Goal: Transaction & Acquisition: Book appointment/travel/reservation

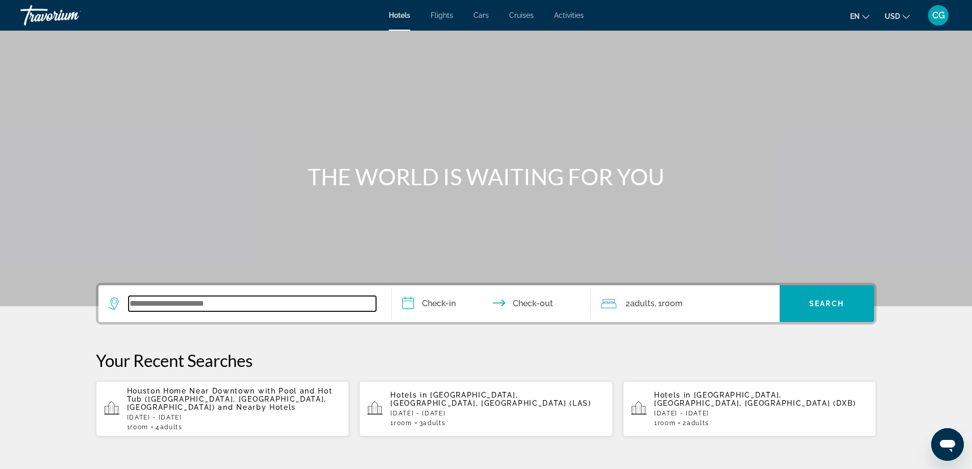
click at [222, 308] on input "Search widget" at bounding box center [252, 303] width 247 height 15
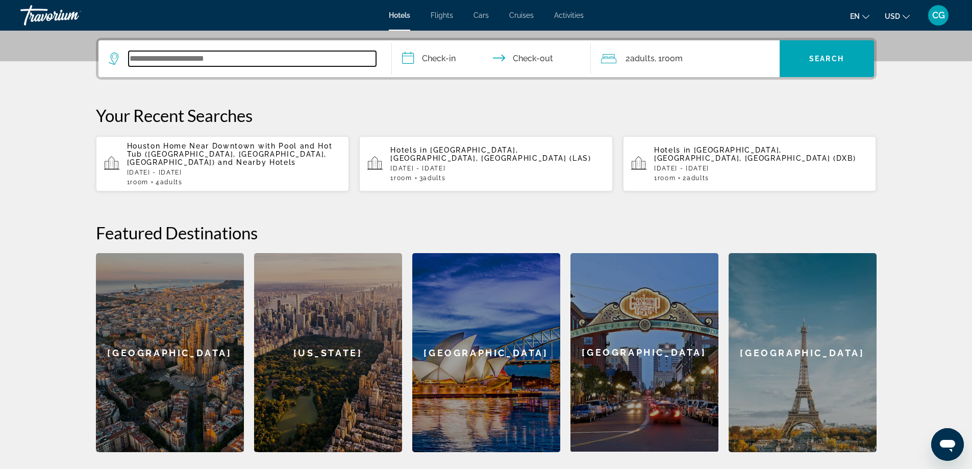
scroll to position [249, 0]
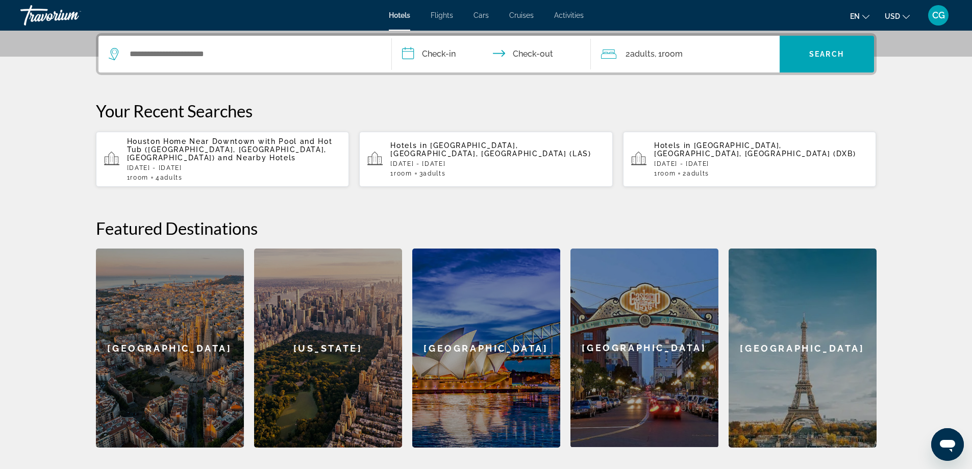
click at [192, 145] on span "Houston Home Near Downtown with Pool and Hot Tub (Houston, TX, US)" at bounding box center [230, 149] width 206 height 24
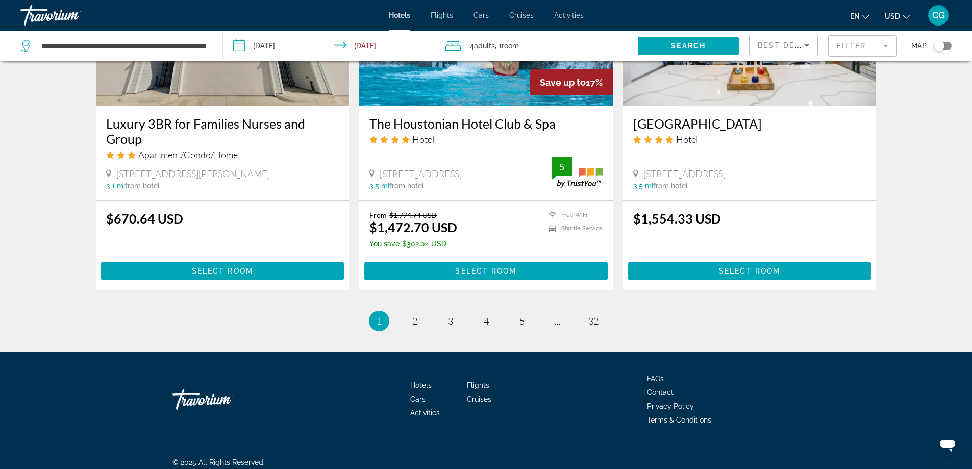
scroll to position [1298, 0]
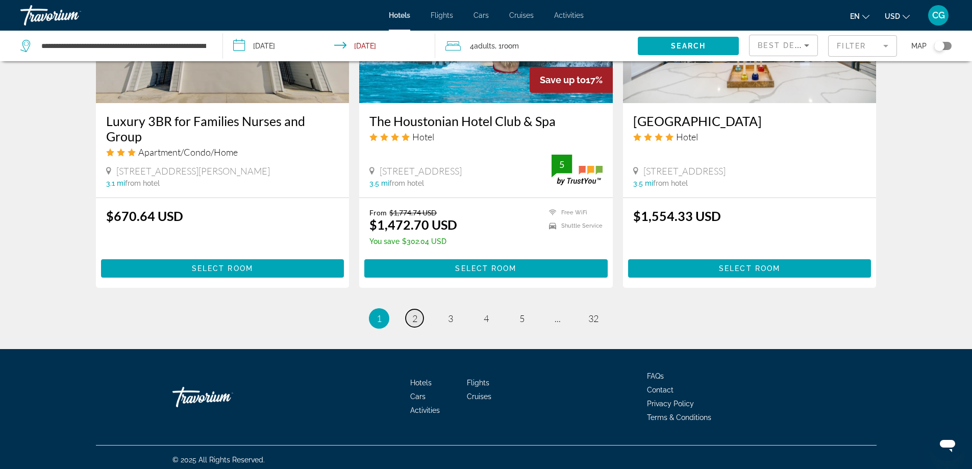
click at [411, 310] on link "page 2" at bounding box center [415, 318] width 18 height 18
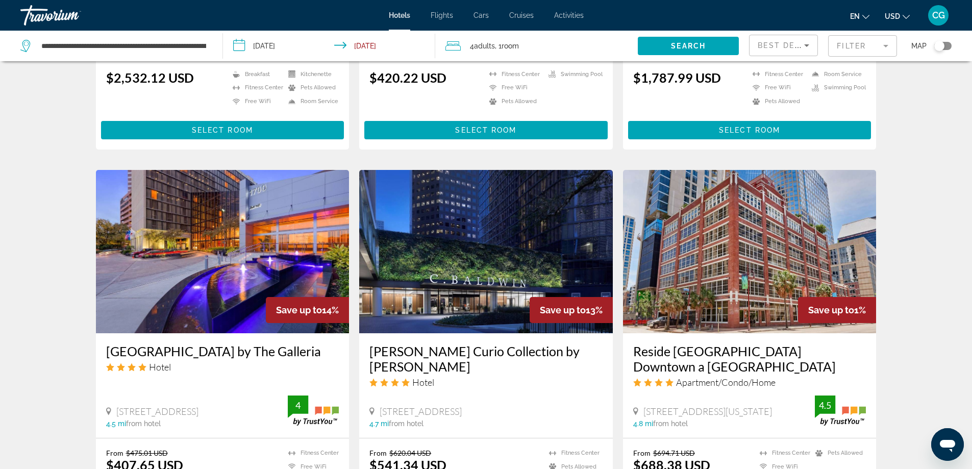
scroll to position [1071, 0]
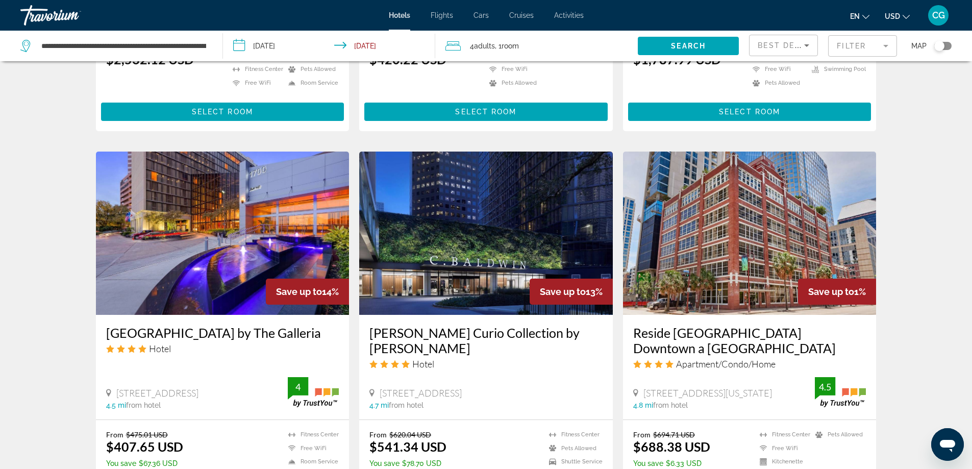
click at [465, 231] on img "Main content" at bounding box center [486, 232] width 254 height 163
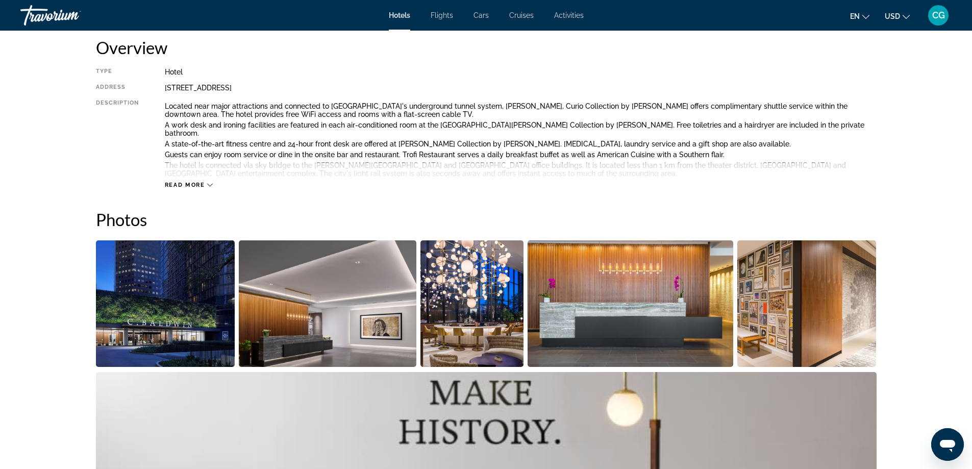
scroll to position [357, 0]
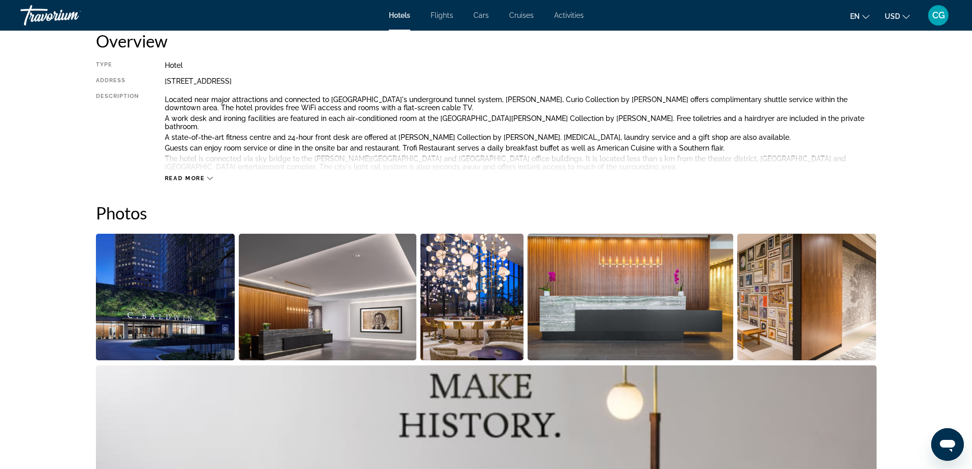
click at [296, 317] on img "Open full-screen image slider" at bounding box center [328, 297] width 178 height 126
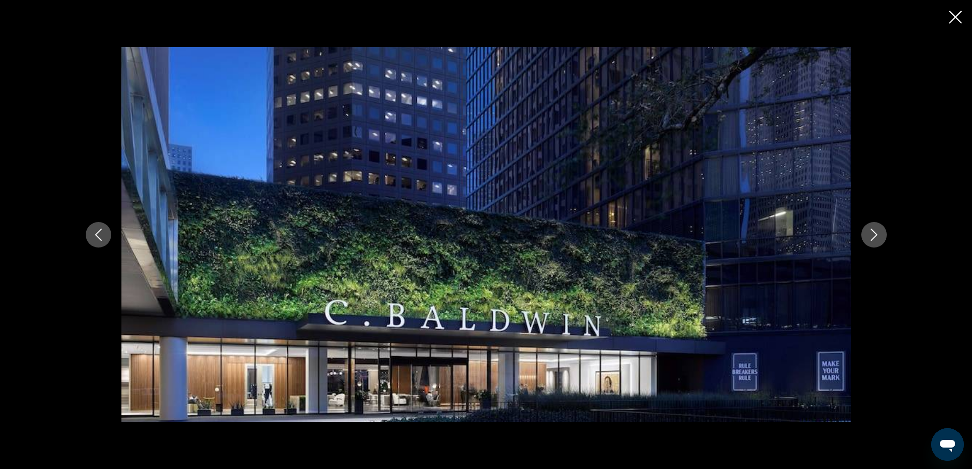
click at [882, 239] on button "Next image" at bounding box center [874, 235] width 26 height 26
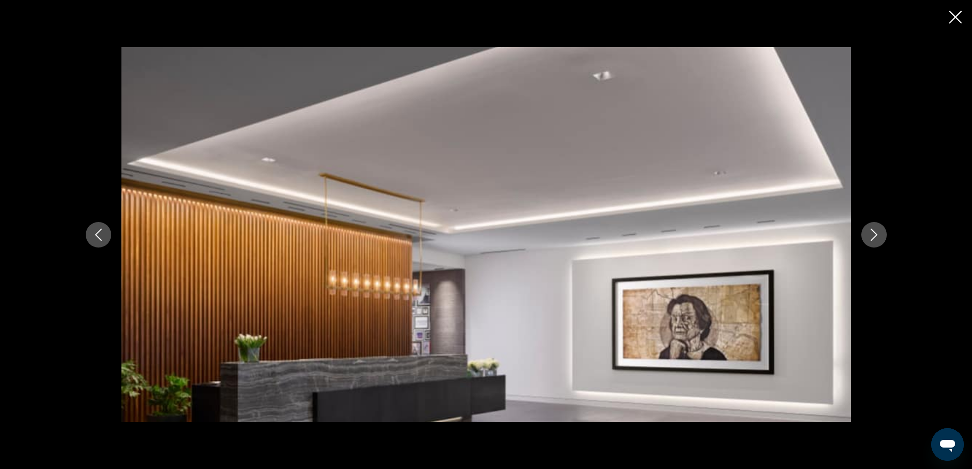
click at [882, 239] on button "Next image" at bounding box center [874, 235] width 26 height 26
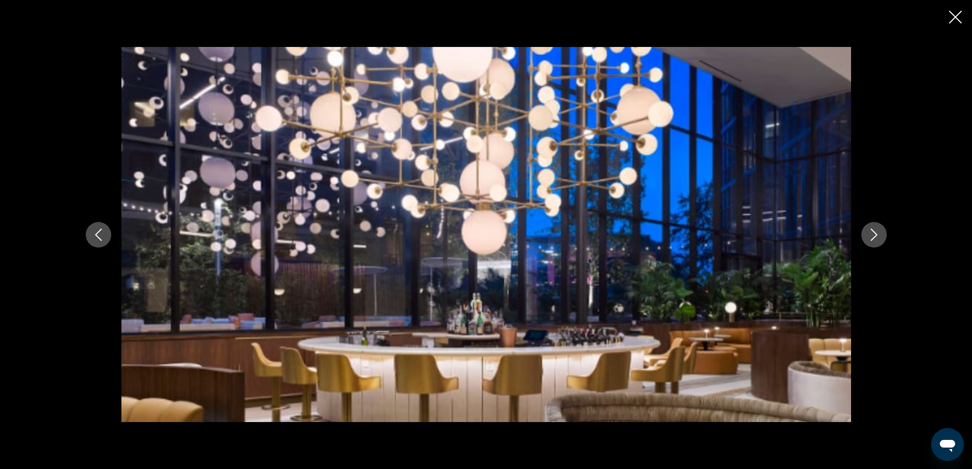
click at [882, 239] on button "Next image" at bounding box center [874, 235] width 26 height 26
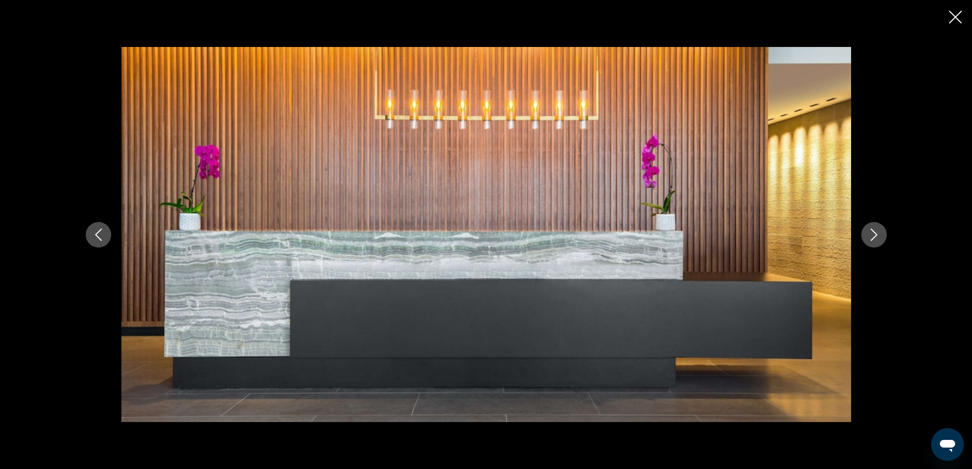
click at [882, 239] on button "Next image" at bounding box center [874, 235] width 26 height 26
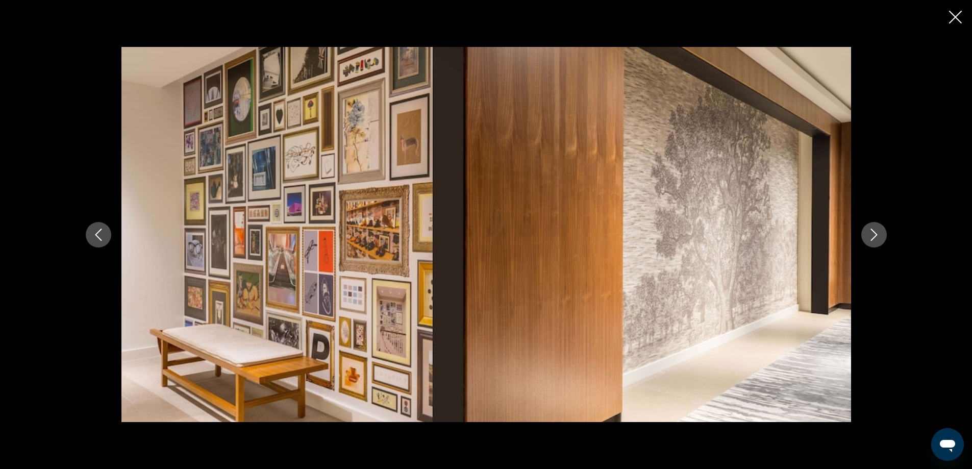
click at [882, 239] on button "Next image" at bounding box center [874, 235] width 26 height 26
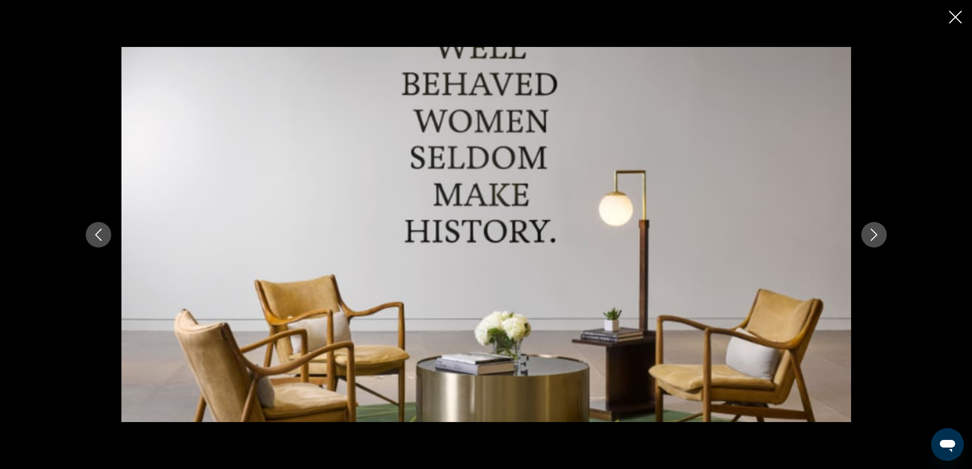
click at [882, 239] on button "Next image" at bounding box center [874, 235] width 26 height 26
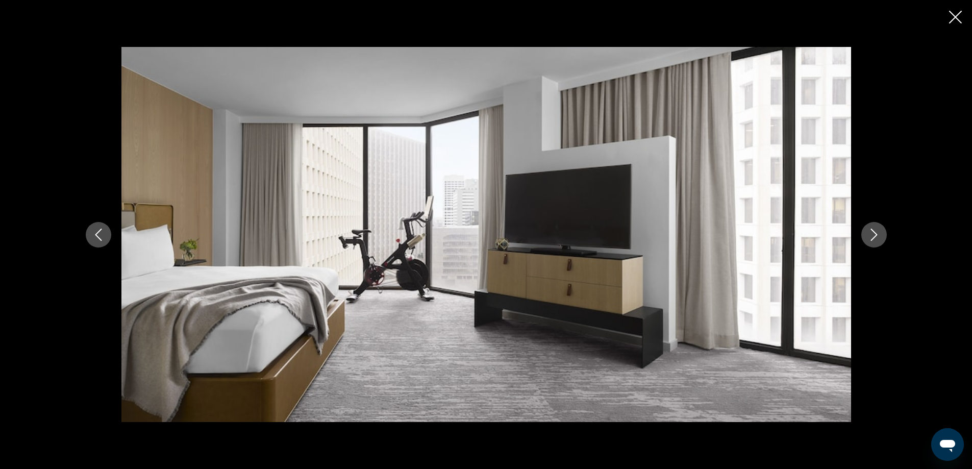
click at [882, 239] on button "Next image" at bounding box center [874, 235] width 26 height 26
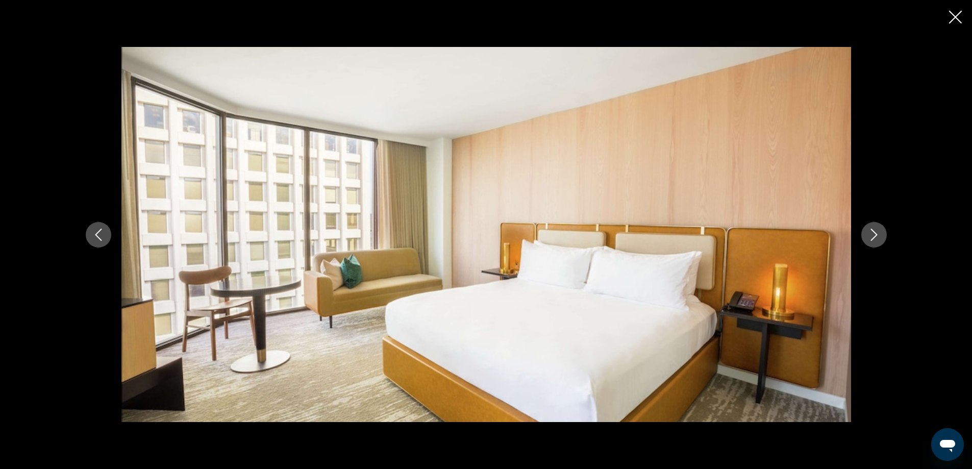
click at [882, 239] on button "Next image" at bounding box center [874, 235] width 26 height 26
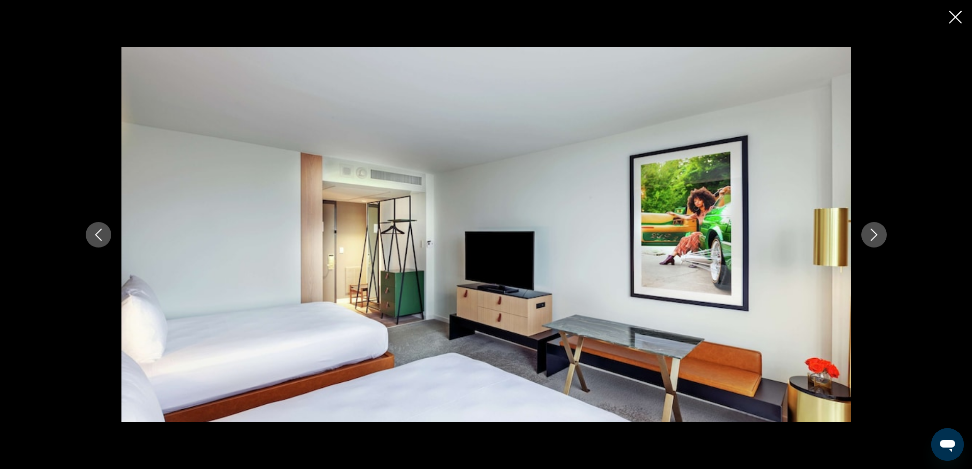
click at [882, 239] on button "Next image" at bounding box center [874, 235] width 26 height 26
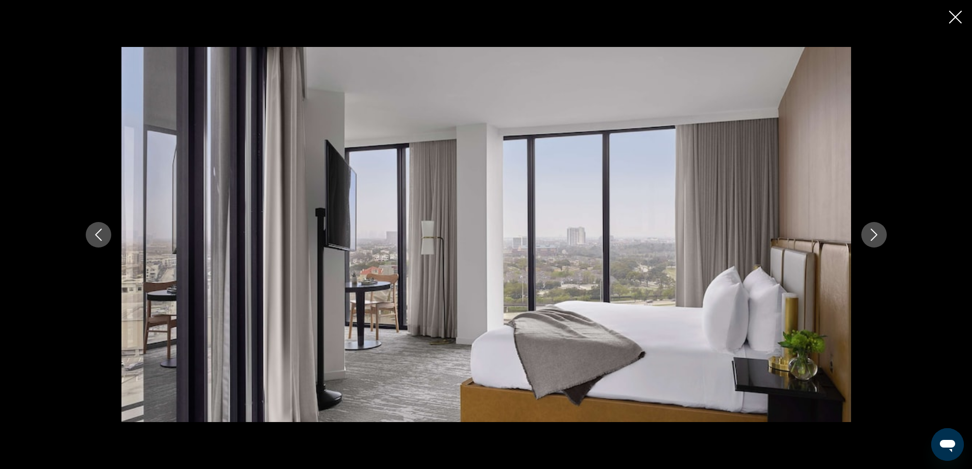
click at [882, 239] on button "Next image" at bounding box center [874, 235] width 26 height 26
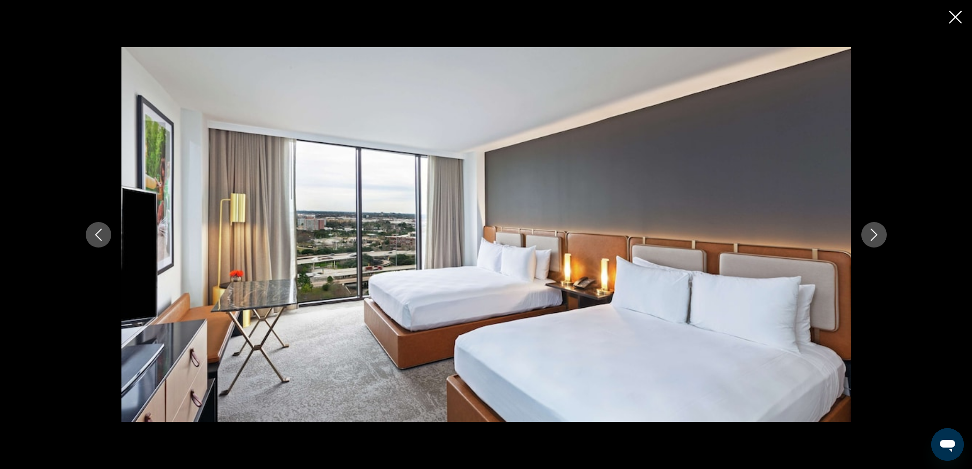
click at [882, 239] on button "Next image" at bounding box center [874, 235] width 26 height 26
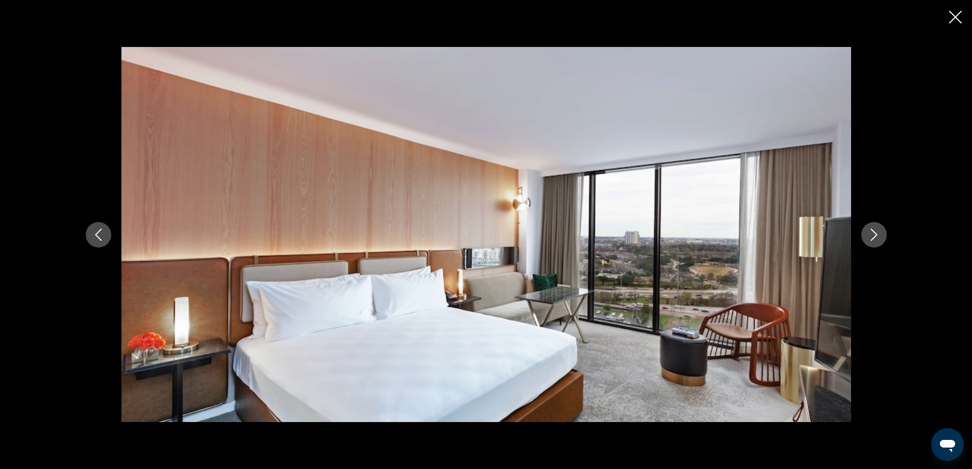
click at [882, 239] on button "Next image" at bounding box center [874, 235] width 26 height 26
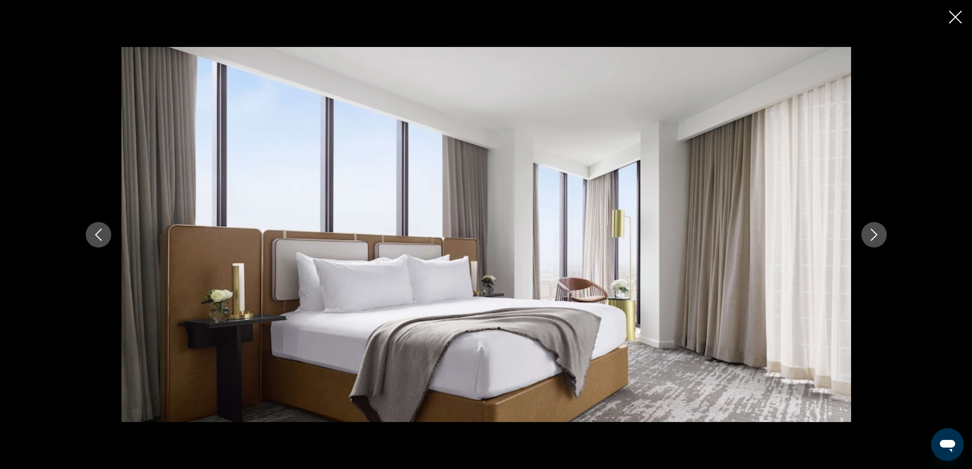
click at [882, 239] on button "Next image" at bounding box center [874, 235] width 26 height 26
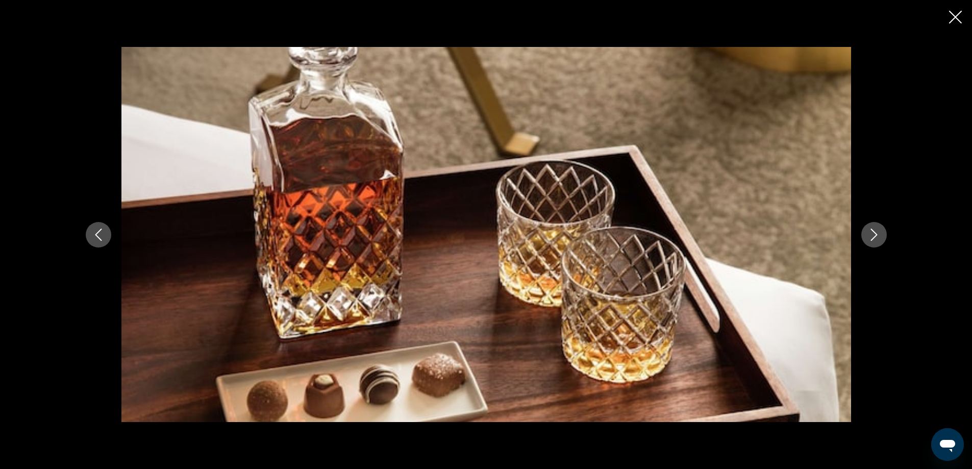
click at [882, 239] on button "Next image" at bounding box center [874, 235] width 26 height 26
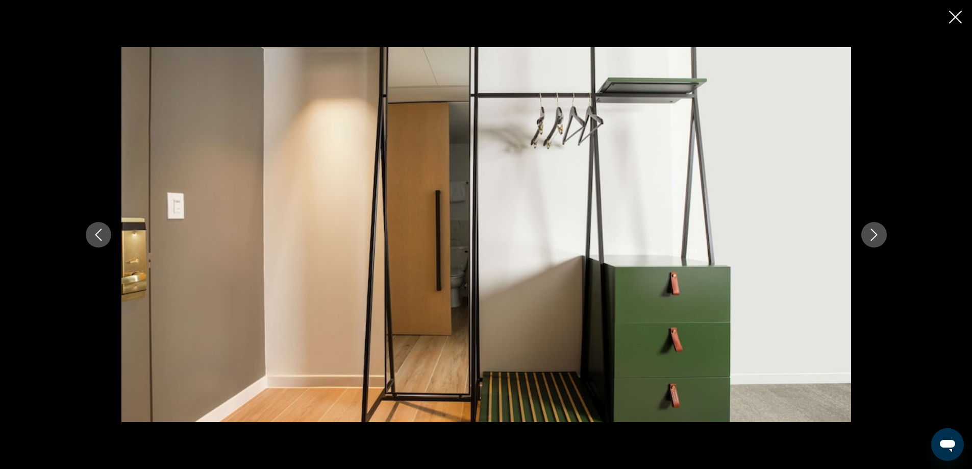
click at [882, 239] on button "Next image" at bounding box center [874, 235] width 26 height 26
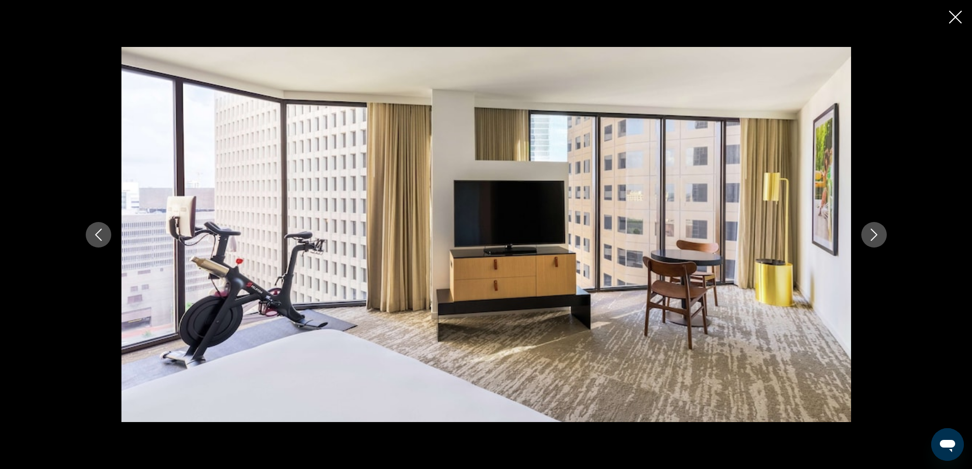
click at [882, 239] on button "Next image" at bounding box center [874, 235] width 26 height 26
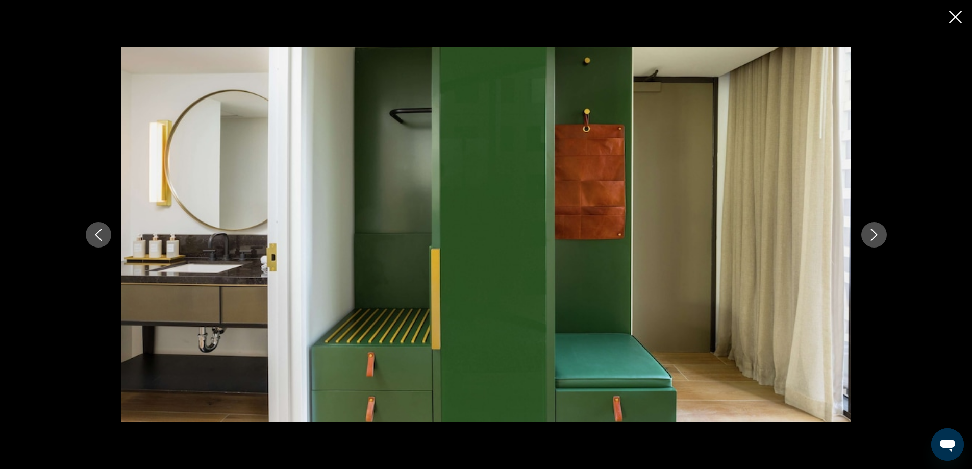
click at [882, 239] on button "Next image" at bounding box center [874, 235] width 26 height 26
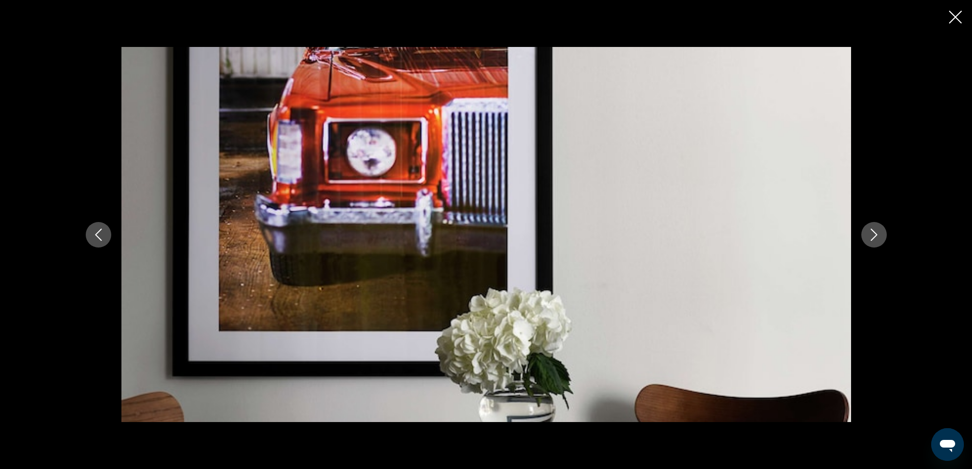
click at [882, 239] on button "Next image" at bounding box center [874, 235] width 26 height 26
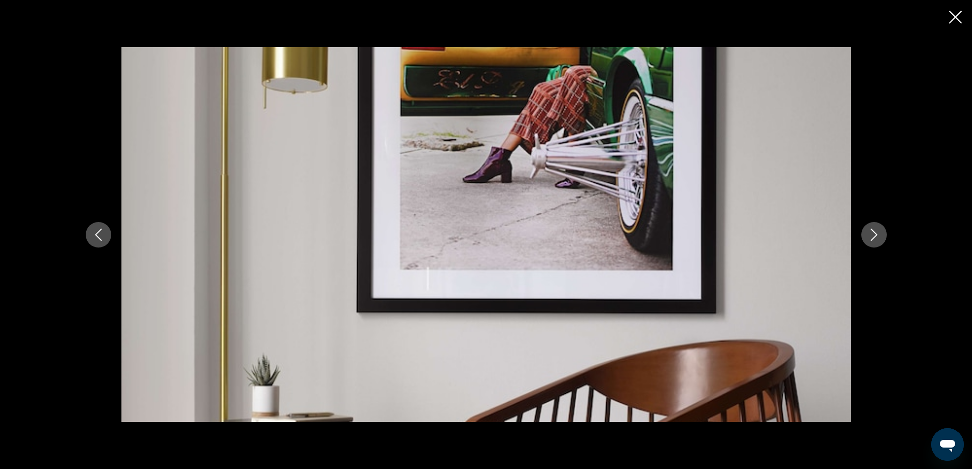
click at [882, 239] on button "Next image" at bounding box center [874, 235] width 26 height 26
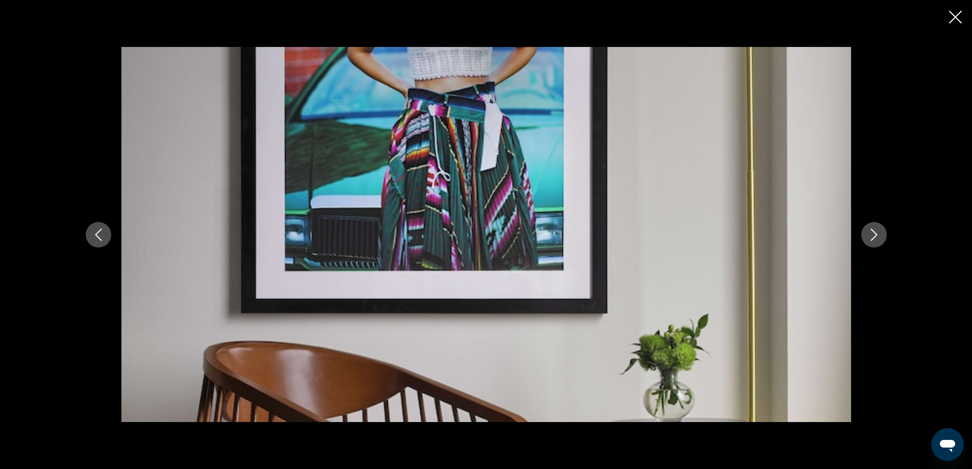
click at [882, 239] on button "Next image" at bounding box center [874, 235] width 26 height 26
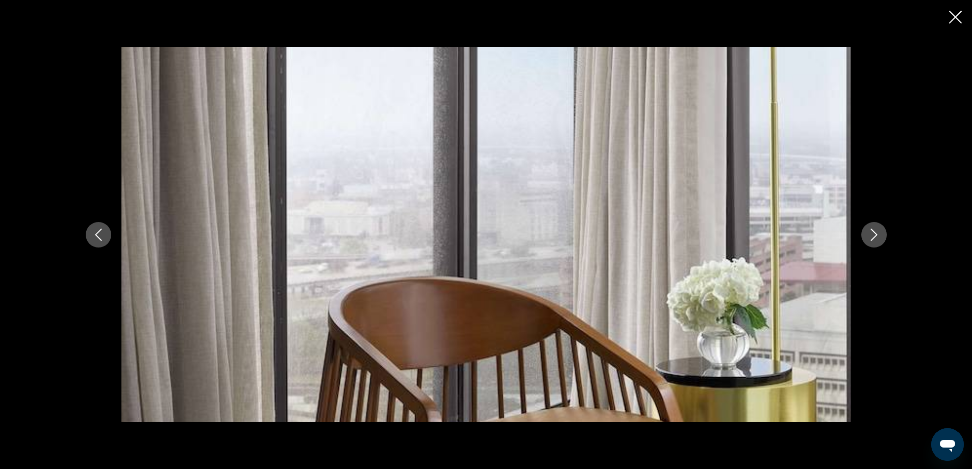
click at [882, 239] on button "Next image" at bounding box center [874, 235] width 26 height 26
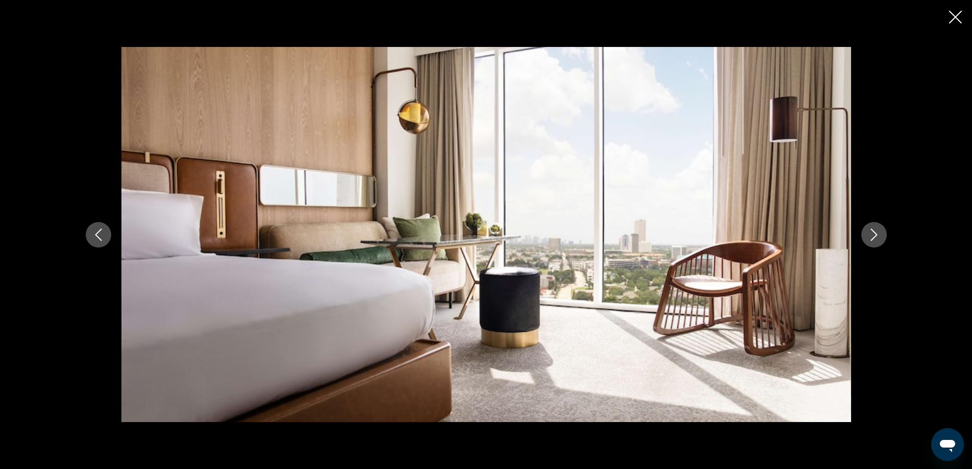
click at [882, 239] on button "Next image" at bounding box center [874, 235] width 26 height 26
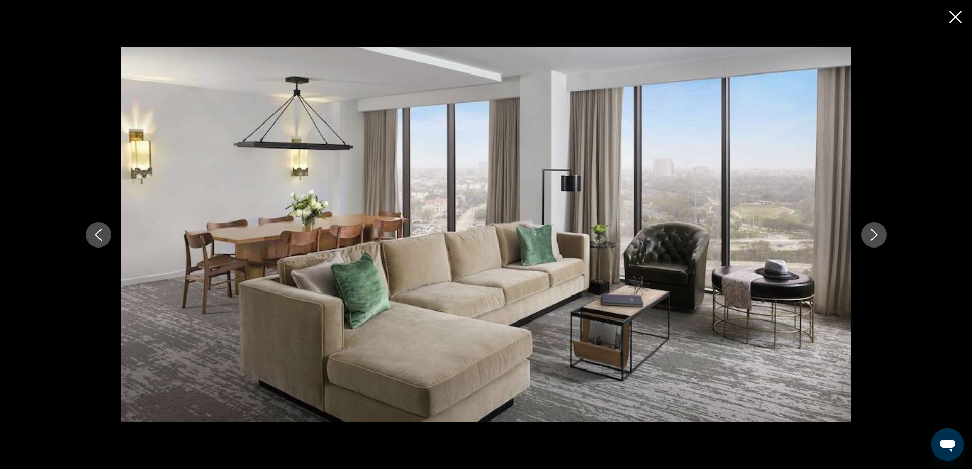
click at [953, 20] on icon "Close slideshow" at bounding box center [955, 17] width 13 height 13
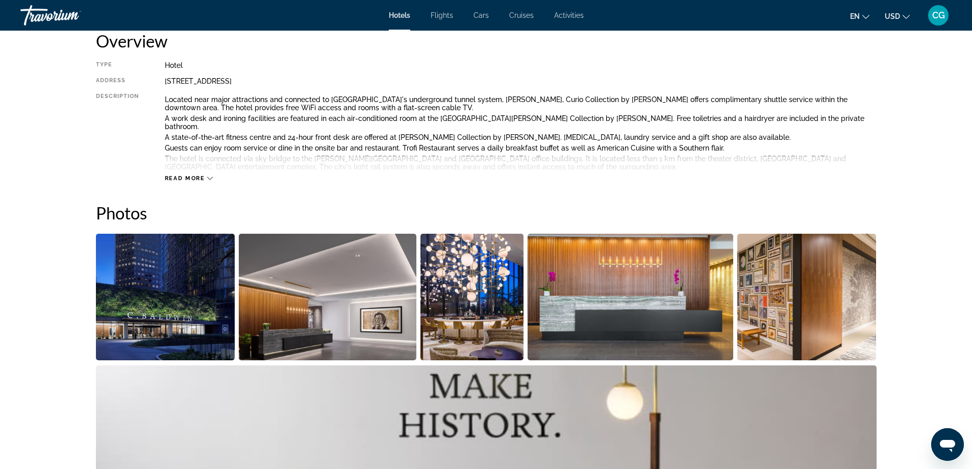
click at [207, 176] on div "Read more" at bounding box center [189, 178] width 48 height 7
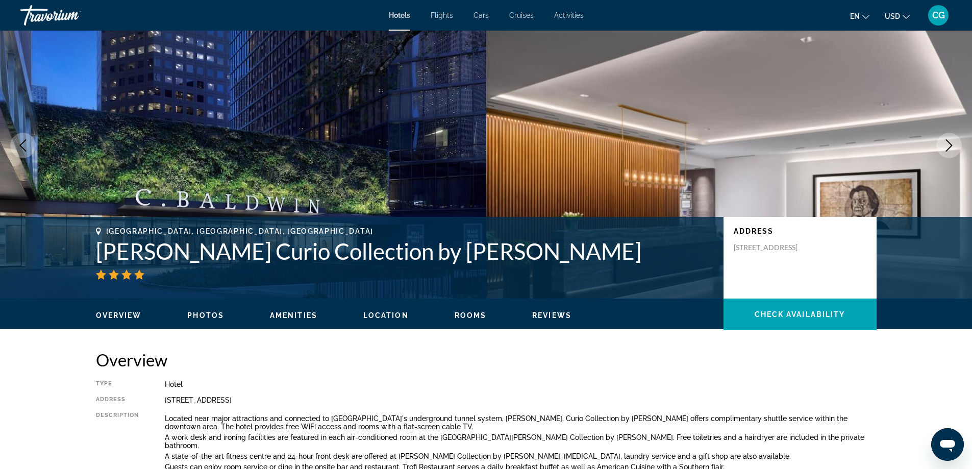
scroll to position [0, 0]
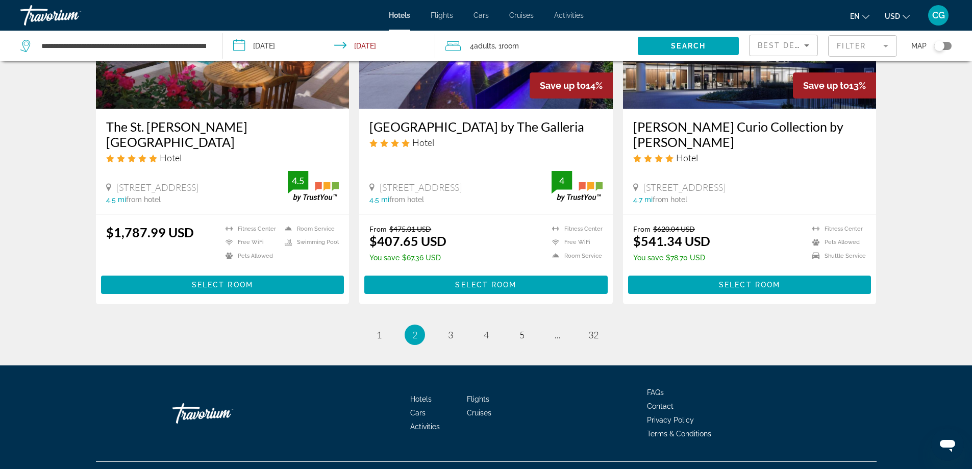
scroll to position [1275, 0]
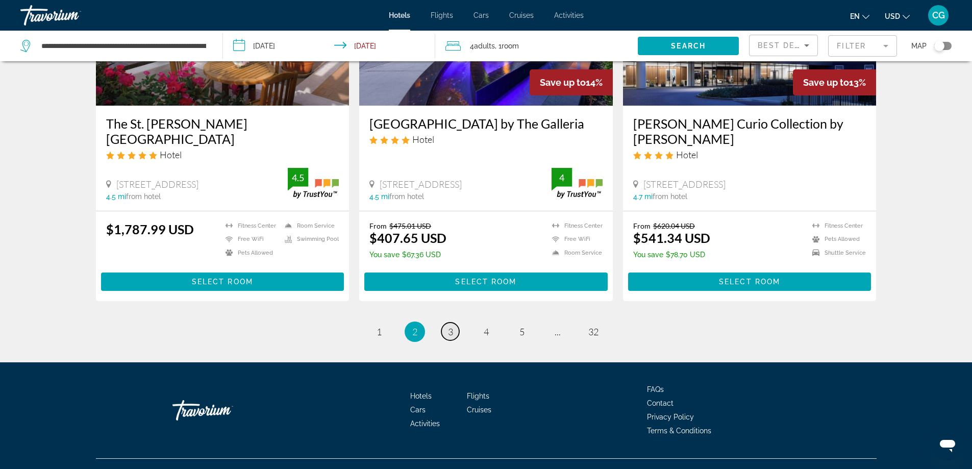
click at [449, 326] on span "3" at bounding box center [450, 331] width 5 height 11
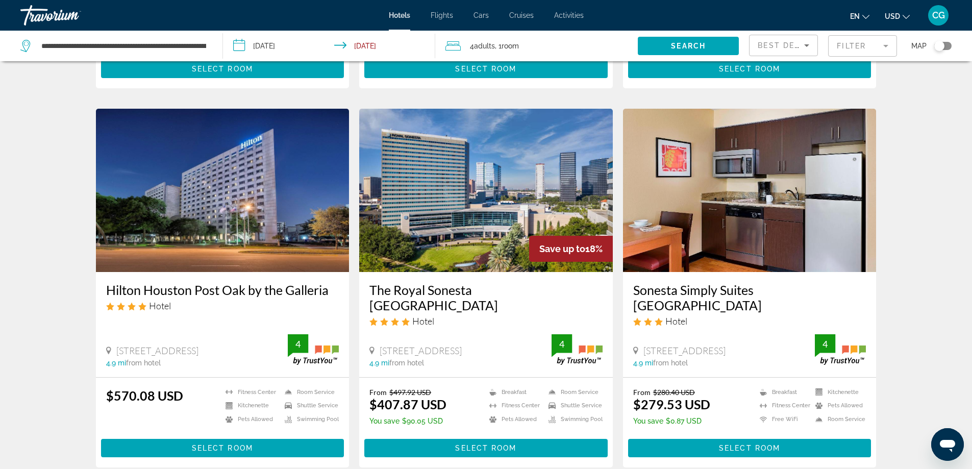
scroll to position [357, 0]
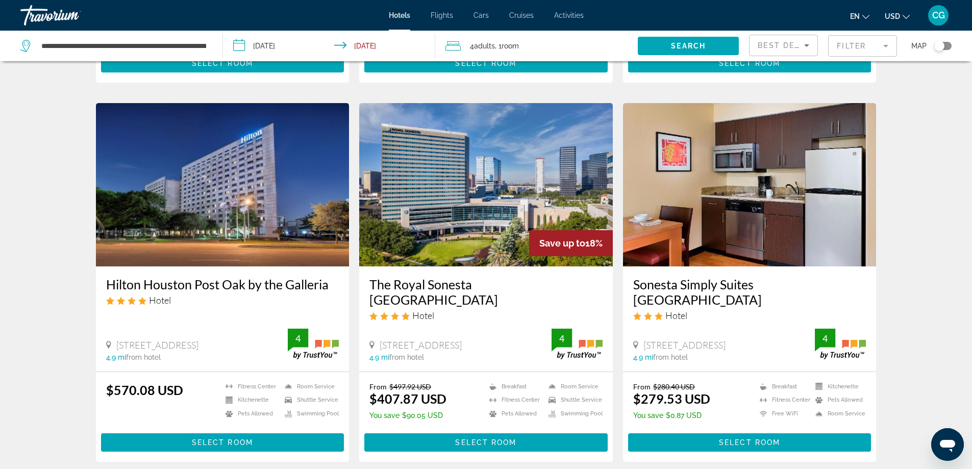
click at [206, 250] on img "Main content" at bounding box center [223, 184] width 254 height 163
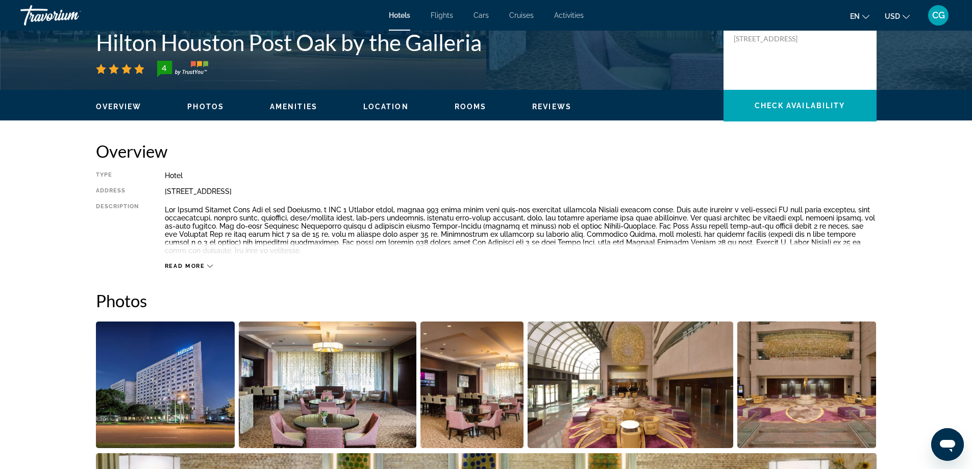
scroll to position [255, 0]
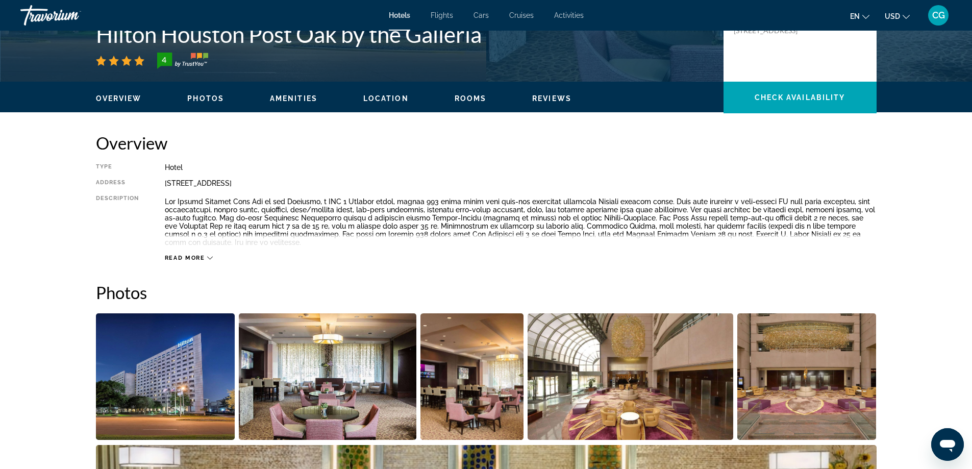
click at [193, 255] on span "Read more" at bounding box center [185, 258] width 40 height 7
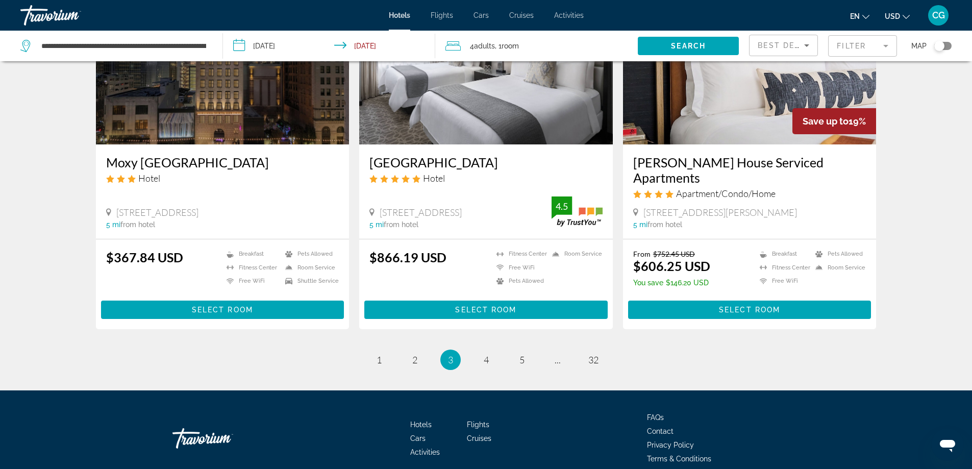
scroll to position [1275, 0]
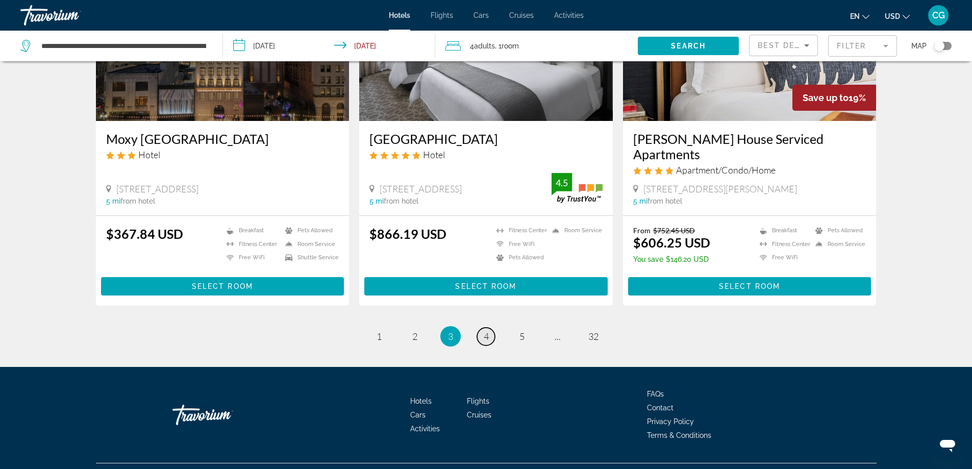
click at [489, 327] on link "page 4" at bounding box center [486, 336] width 18 height 18
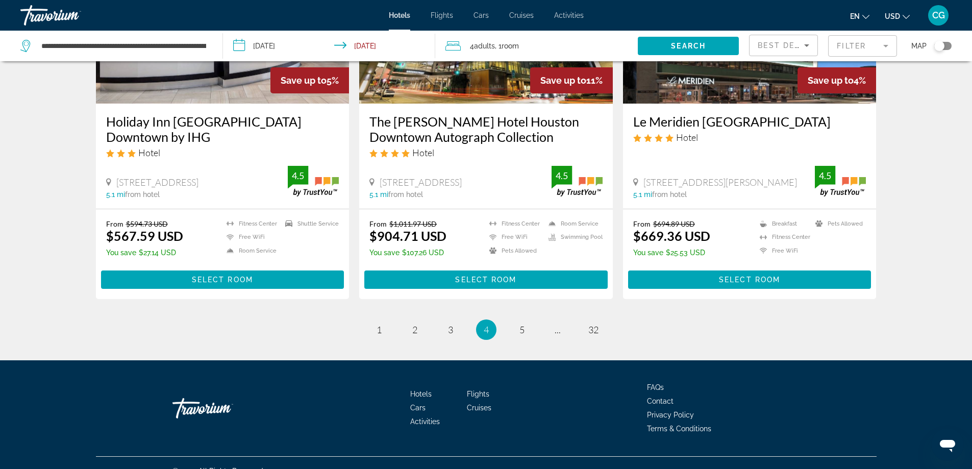
scroll to position [1309, 0]
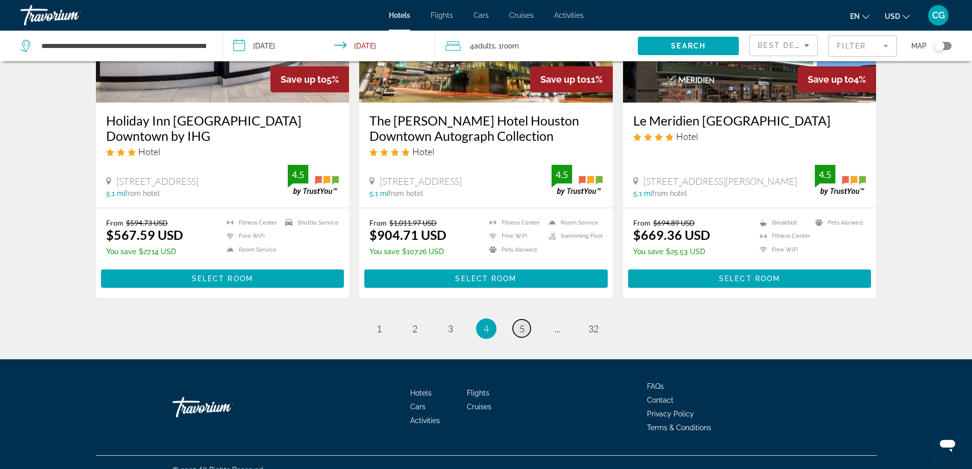
click at [522, 320] on link "page 5" at bounding box center [522, 328] width 18 height 18
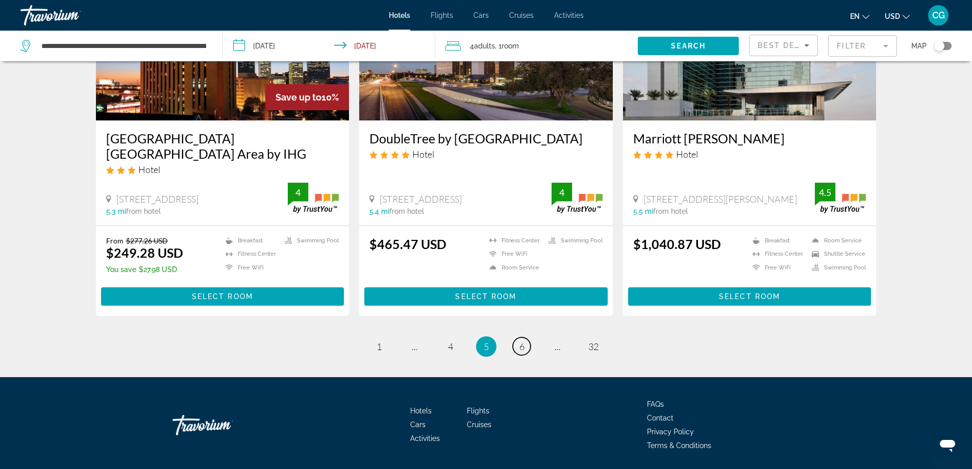
scroll to position [1275, 0]
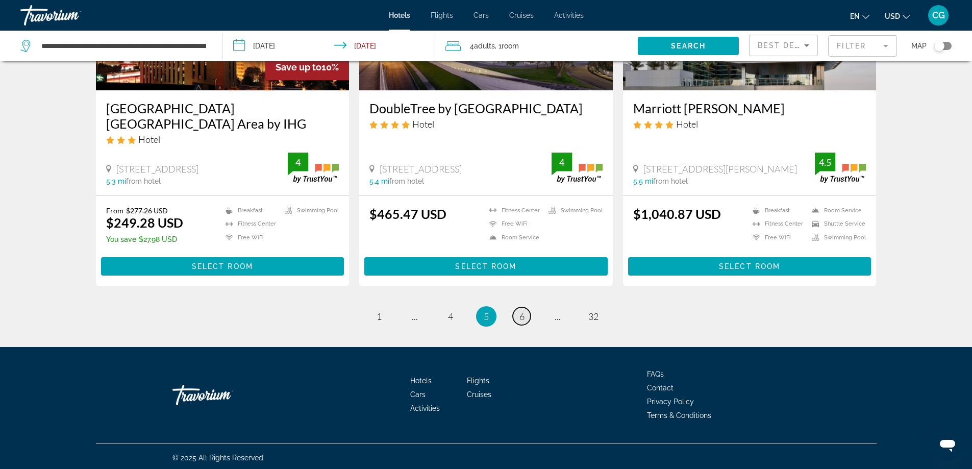
click at [522, 321] on span "6" at bounding box center [521, 316] width 5 height 11
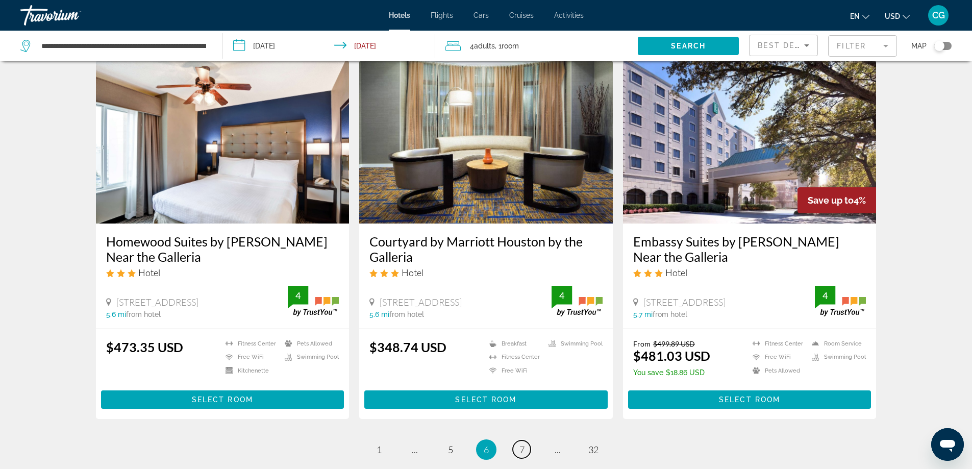
scroll to position [1173, 0]
click at [522, 443] on span "7" at bounding box center [521, 448] width 5 height 11
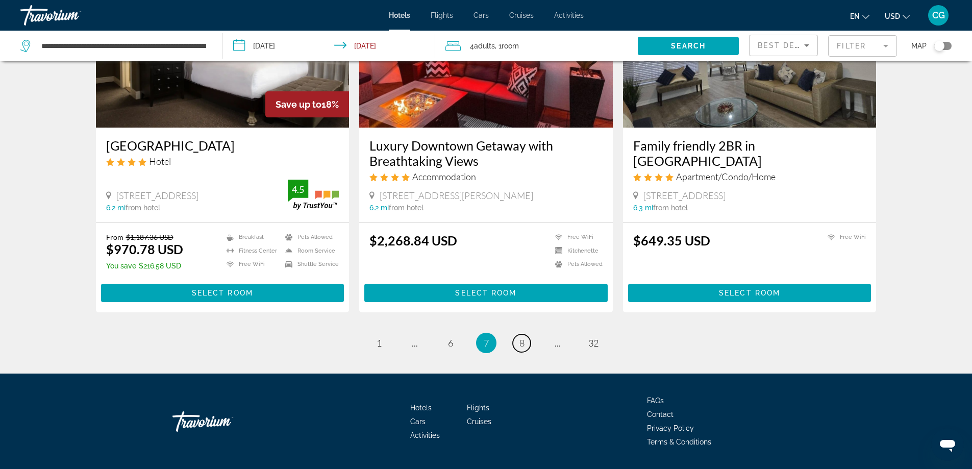
scroll to position [1257, 0]
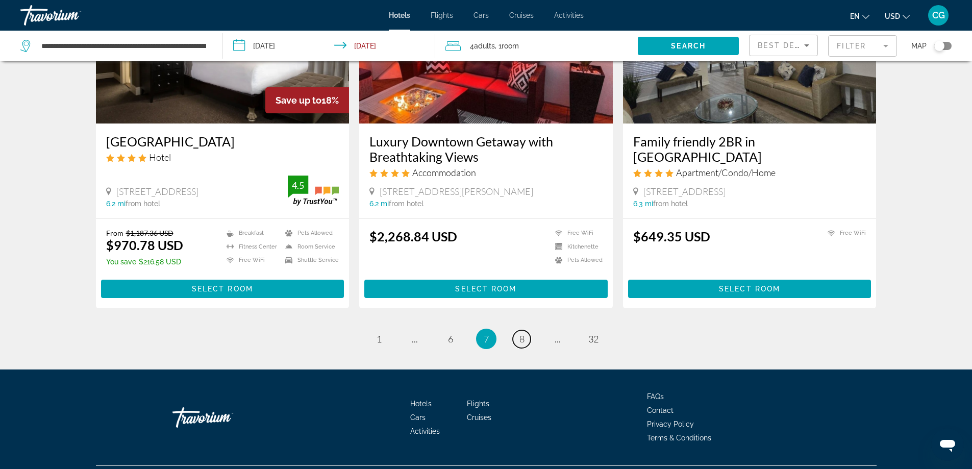
click at [524, 333] on span "8" at bounding box center [521, 338] width 5 height 11
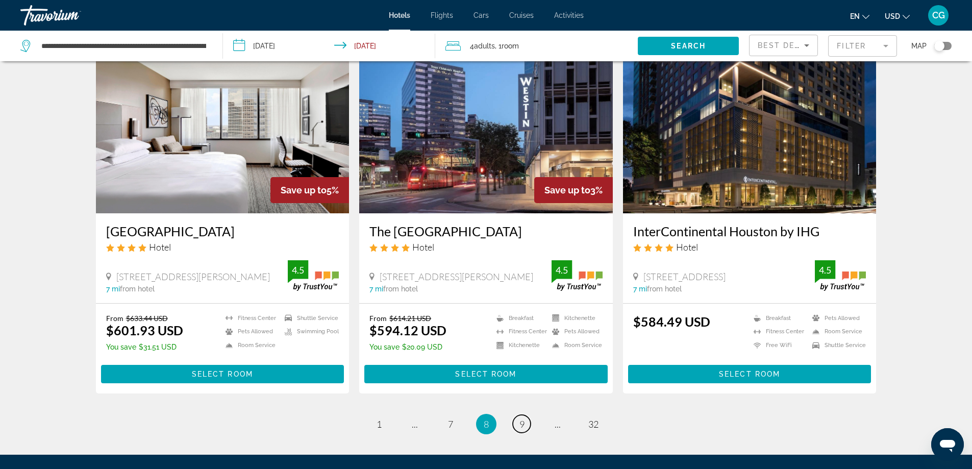
scroll to position [1224, 0]
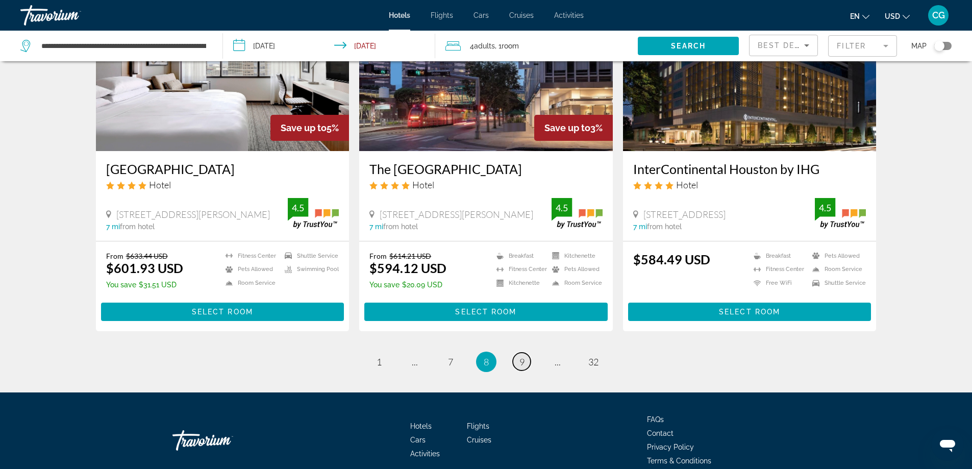
click at [524, 365] on span "9" at bounding box center [521, 361] width 5 height 11
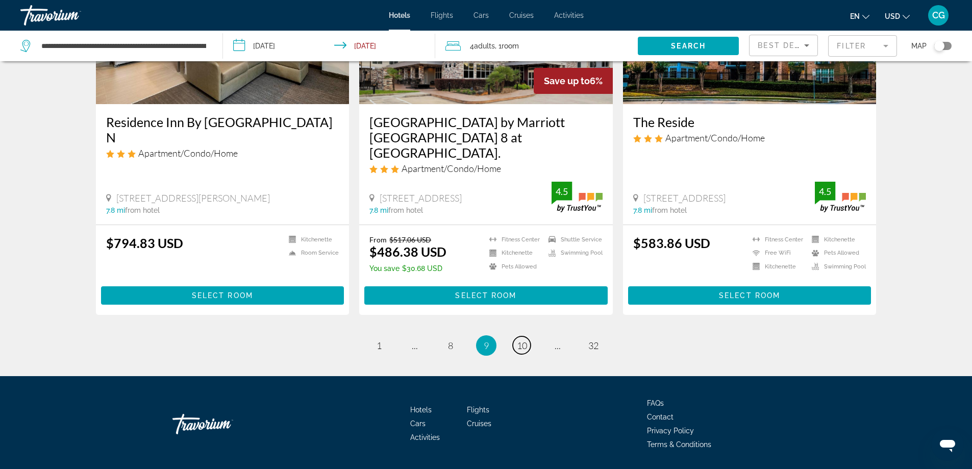
scroll to position [1309, 0]
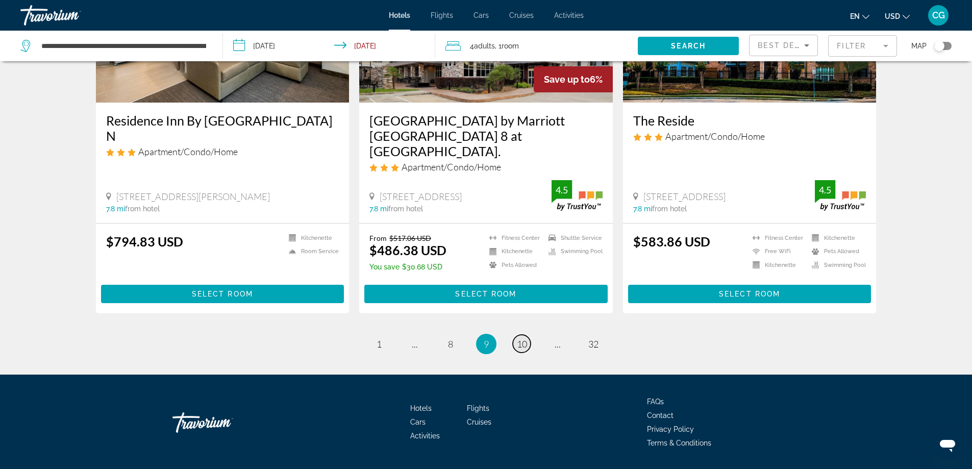
click at [515, 335] on link "page 10" at bounding box center [522, 344] width 18 height 18
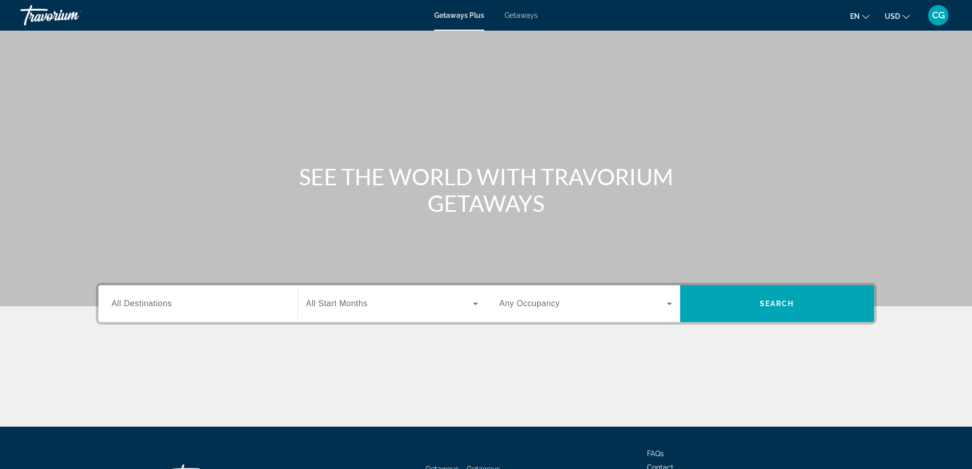
click at [159, 308] on span "All Destinations" at bounding box center [142, 303] width 60 height 9
click at [159, 308] on input "Destination All Destinations" at bounding box center [198, 304] width 172 height 12
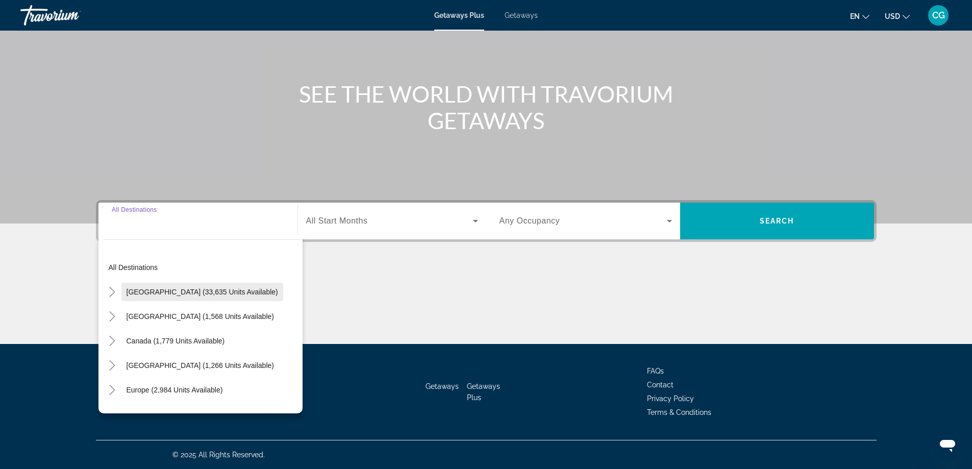
click at [140, 291] on span "United States (33,635 units available)" at bounding box center [201, 292] width 151 height 8
type input "**********"
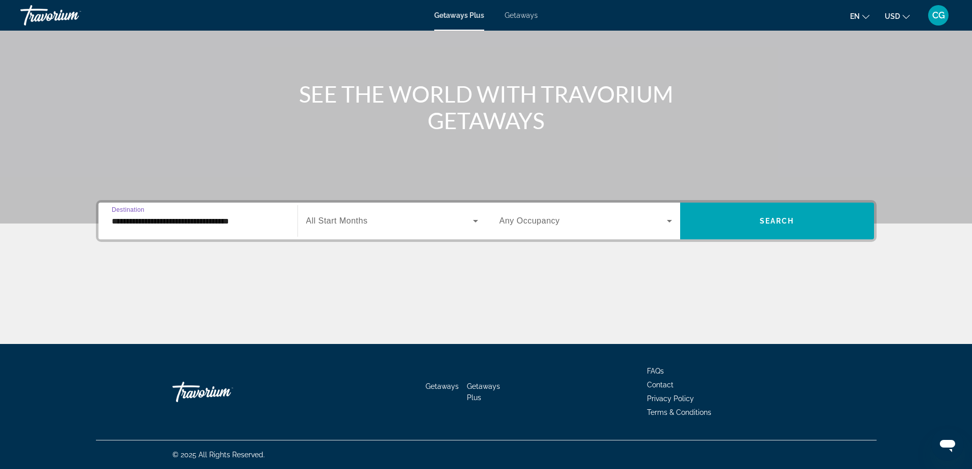
click at [471, 220] on icon "Search widget" at bounding box center [475, 221] width 12 height 12
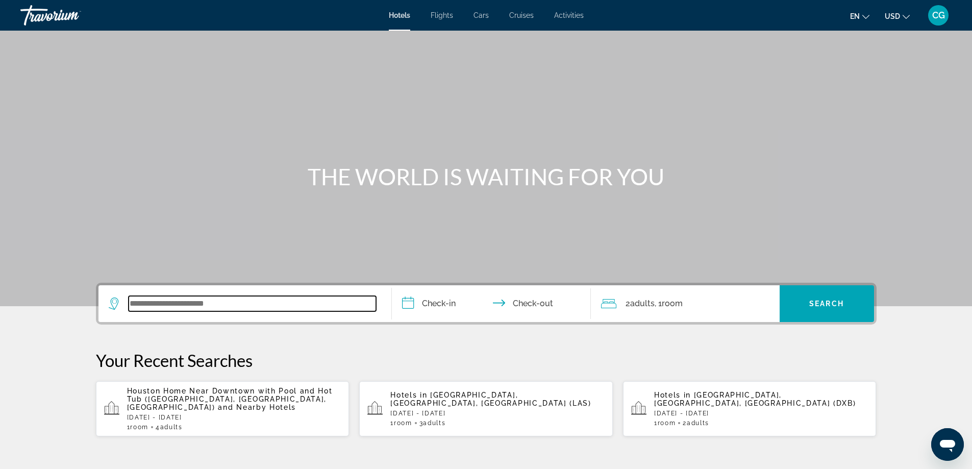
click at [130, 307] on input "Search widget" at bounding box center [252, 303] width 247 height 15
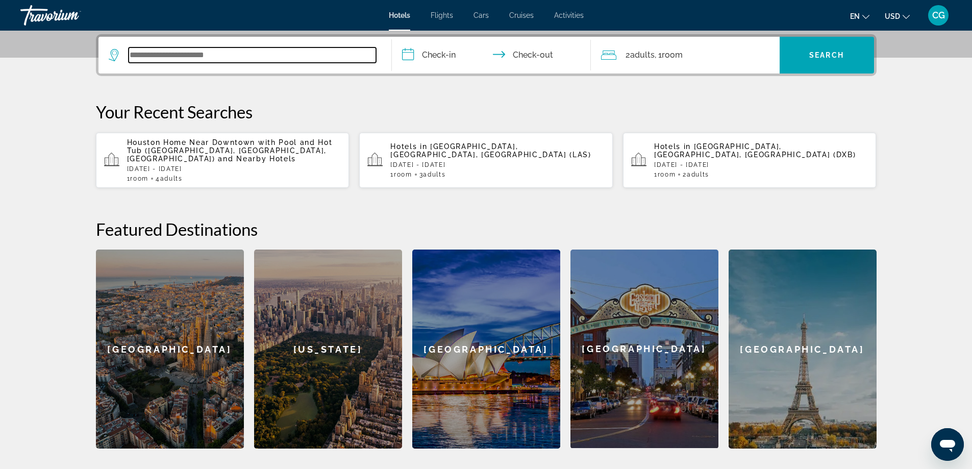
scroll to position [249, 0]
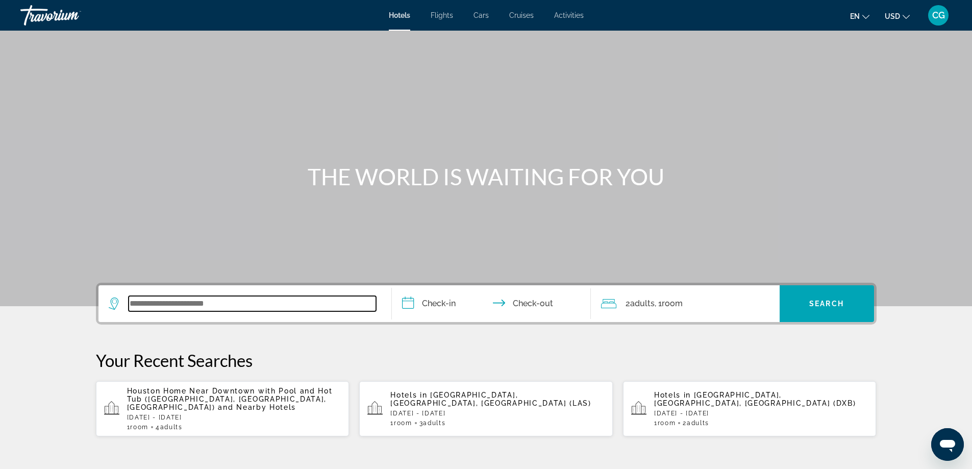
click at [130, 307] on input "Search widget" at bounding box center [252, 303] width 247 height 15
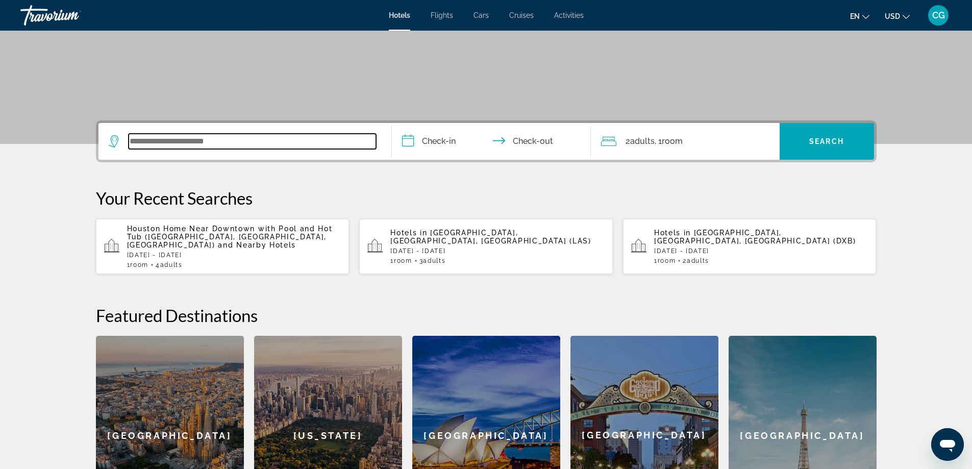
scroll to position [249, 0]
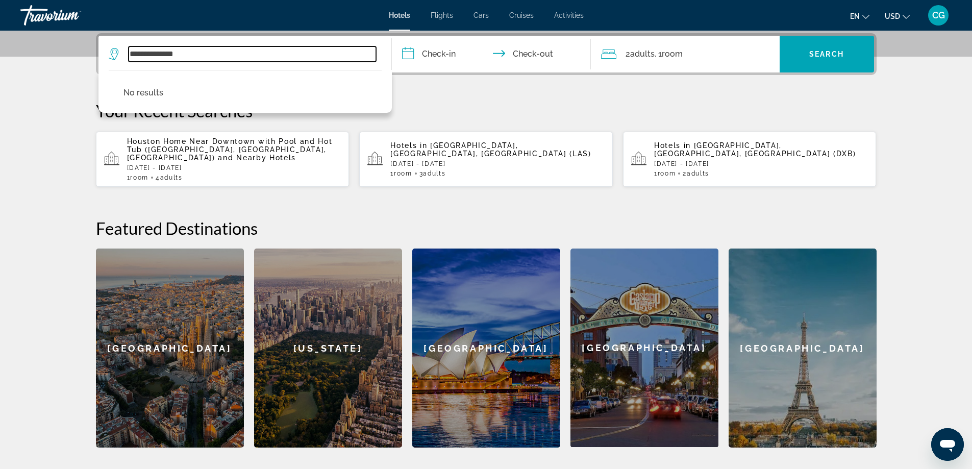
type input "**********"
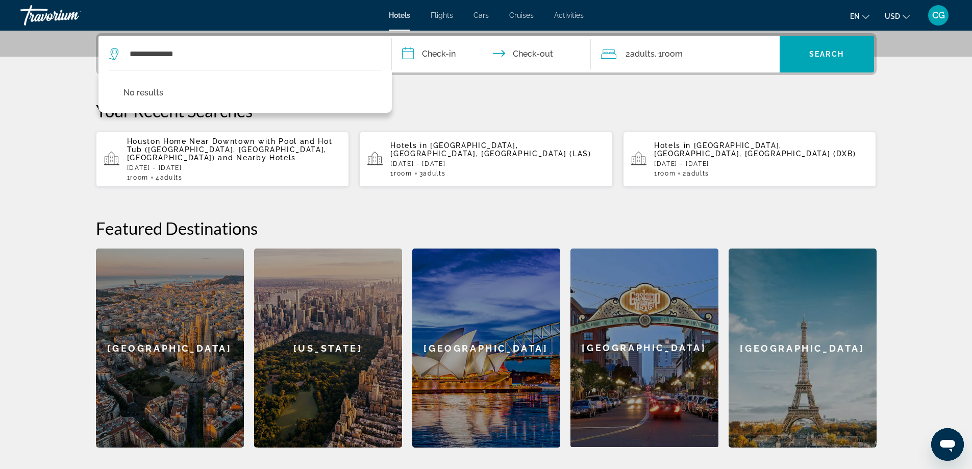
click at [469, 61] on input "**********" at bounding box center [493, 56] width 203 height 40
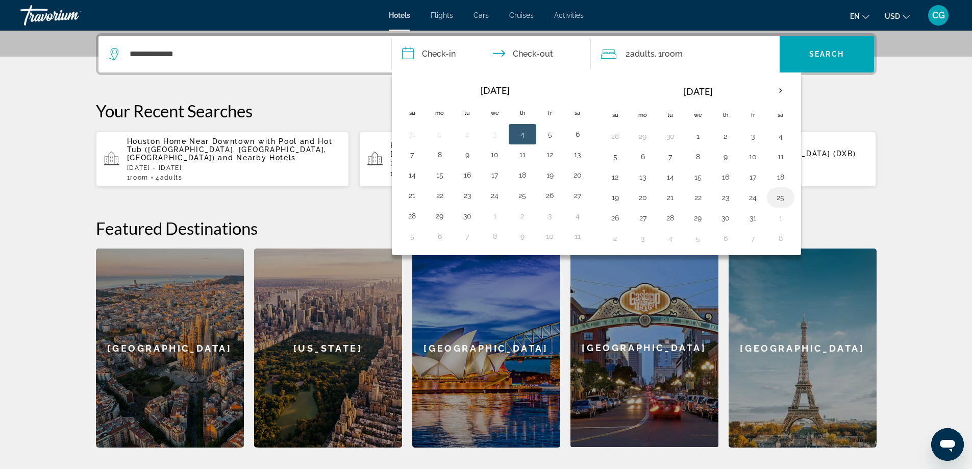
click at [777, 199] on button "25" at bounding box center [780, 197] width 16 height 14
click at [643, 222] on button "27" at bounding box center [643, 218] width 16 height 14
type input "**********"
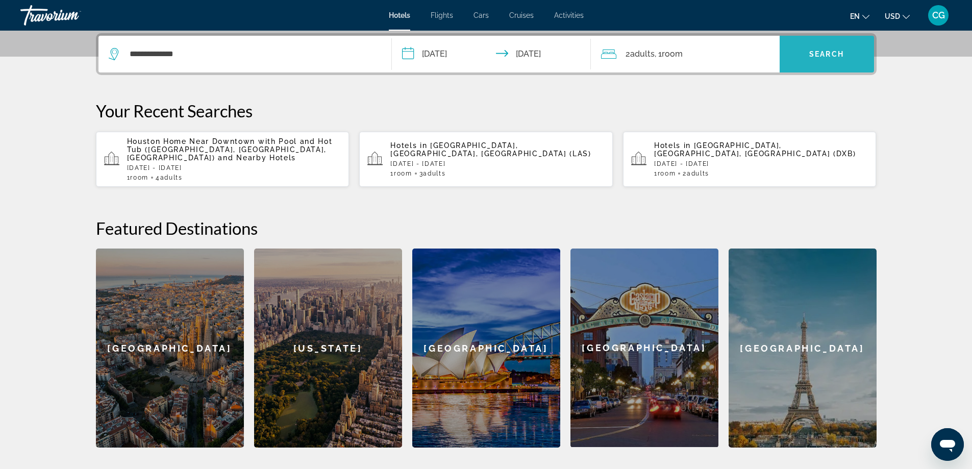
click at [831, 66] on span "Search widget" at bounding box center [826, 54] width 94 height 24
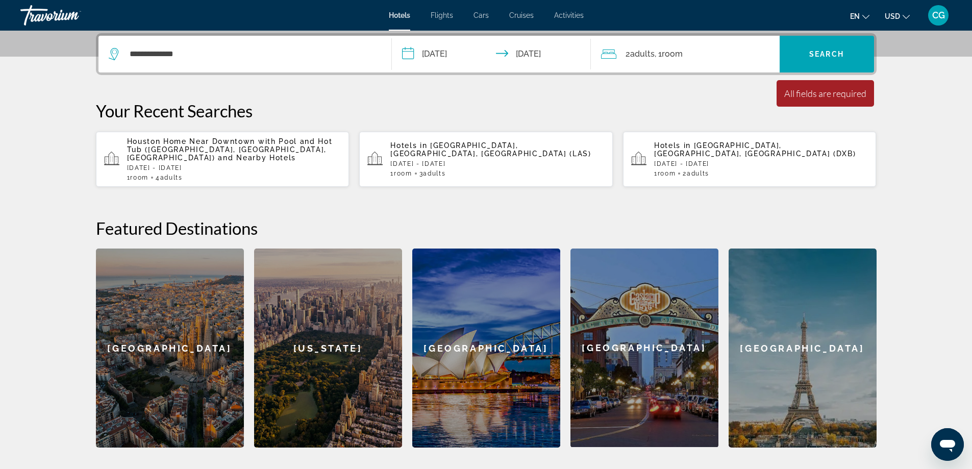
click at [791, 99] on div "Minimum length of stay is 1 day All fields are required Children ages are requi…" at bounding box center [824, 93] width 97 height 27
click at [826, 53] on span "Search" at bounding box center [826, 54] width 35 height 8
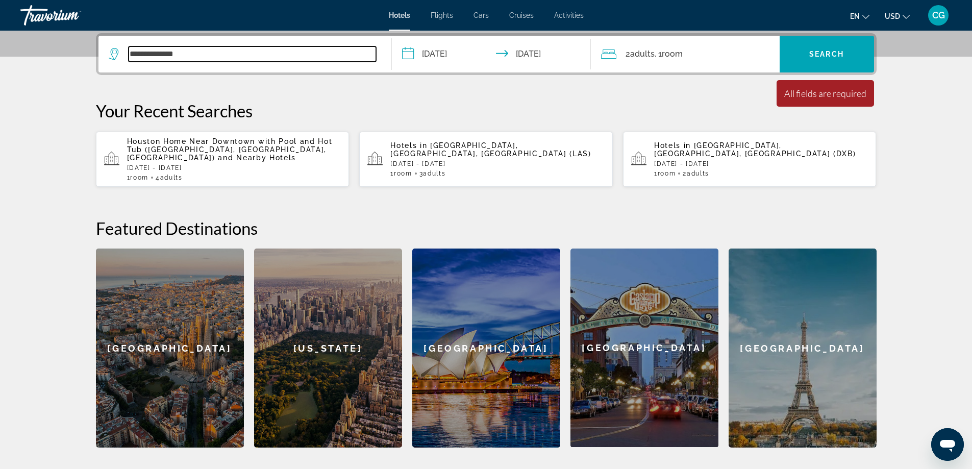
click at [198, 54] on input "**********" at bounding box center [252, 53] width 247 height 15
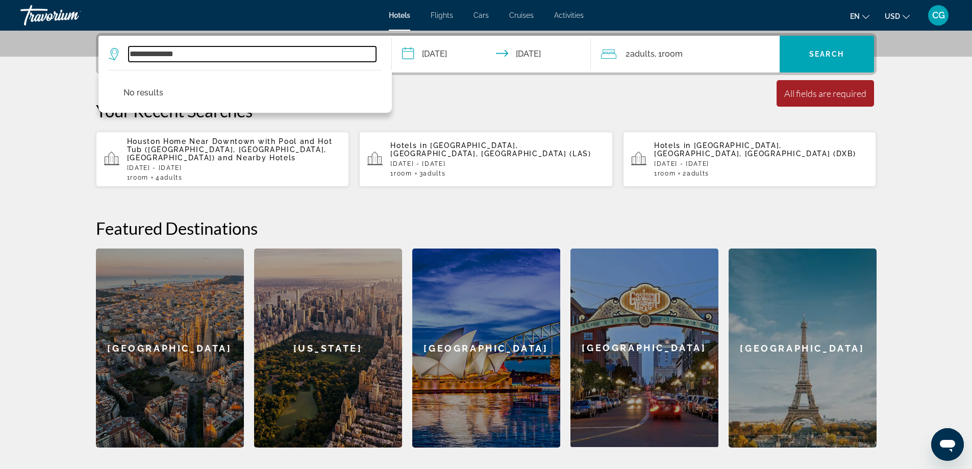
click at [200, 55] on input "**********" at bounding box center [252, 53] width 247 height 15
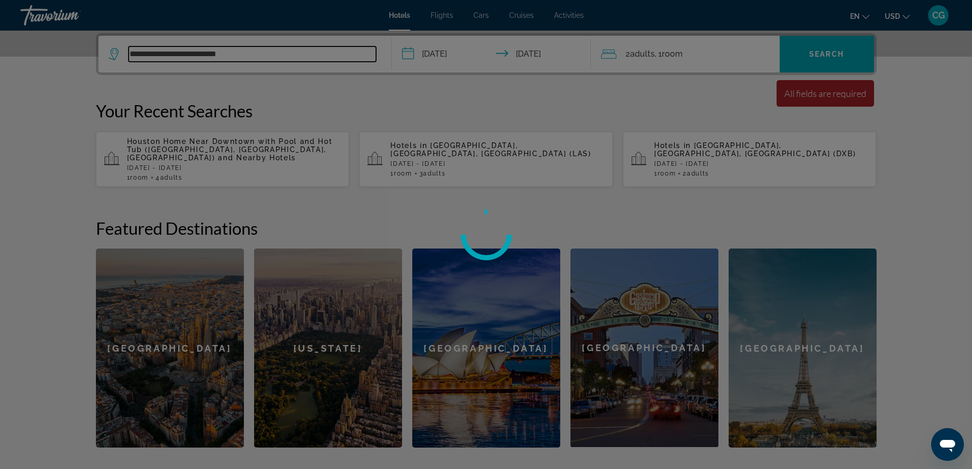
type input "**********"
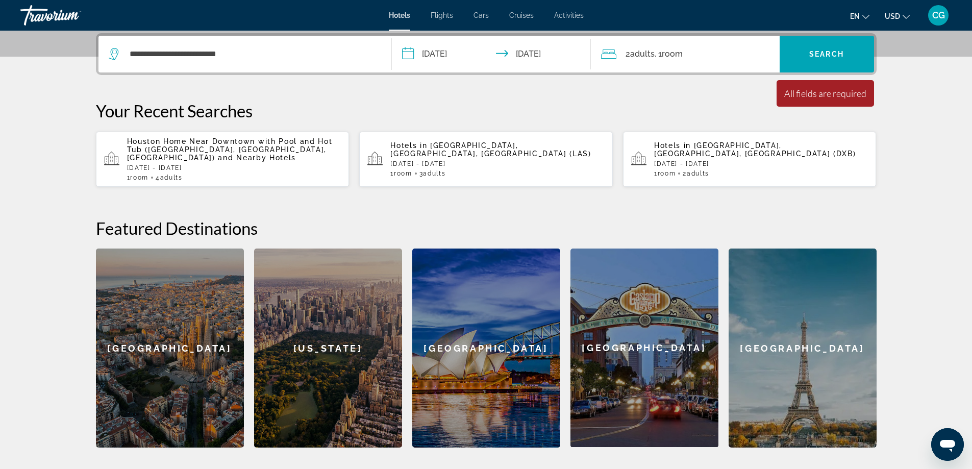
click at [830, 99] on div "Minimum length of stay is 1 day All fields are required Children ages are requi…" at bounding box center [824, 93] width 97 height 27
click at [831, 53] on span "Search" at bounding box center [826, 54] width 35 height 8
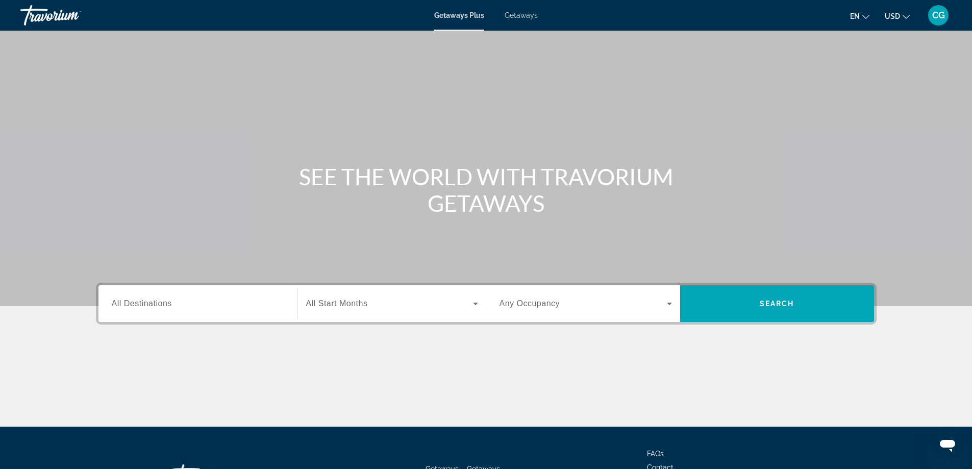
click at [258, 307] on input "Destination All Destinations" at bounding box center [198, 304] width 172 height 12
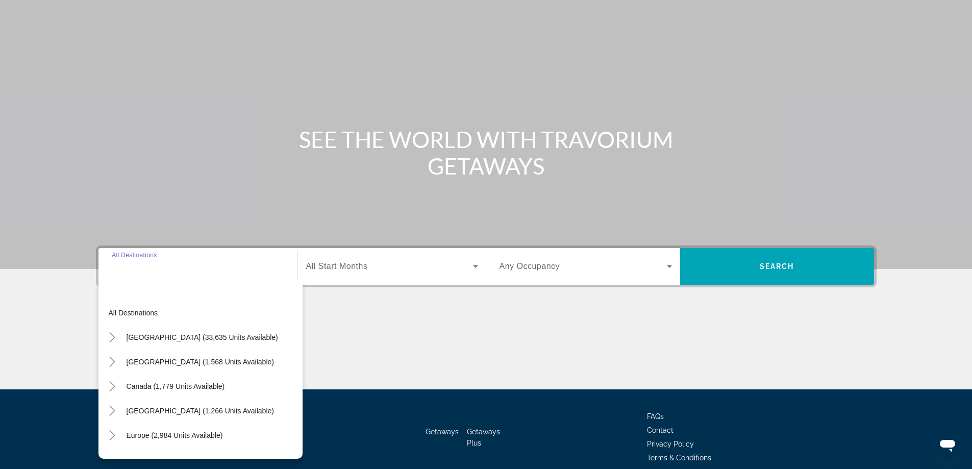
scroll to position [83, 0]
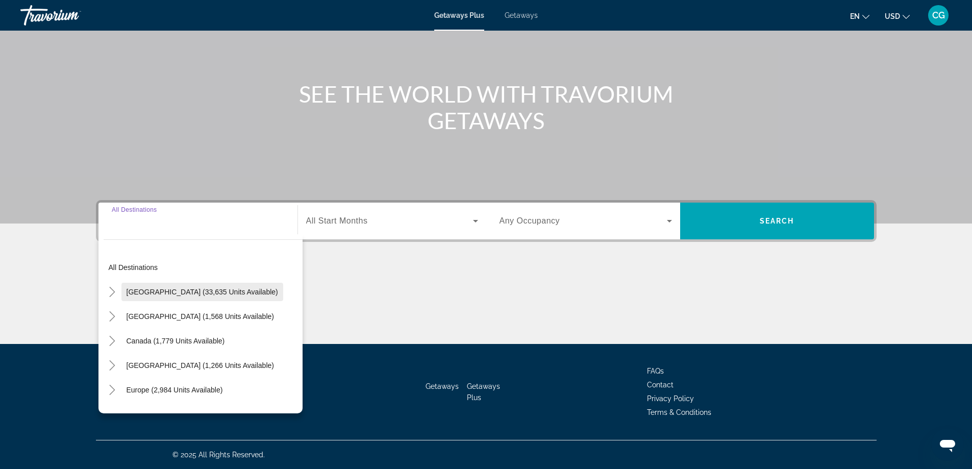
click at [176, 294] on span "United States (33,635 units available)" at bounding box center [201, 292] width 151 height 8
type input "**********"
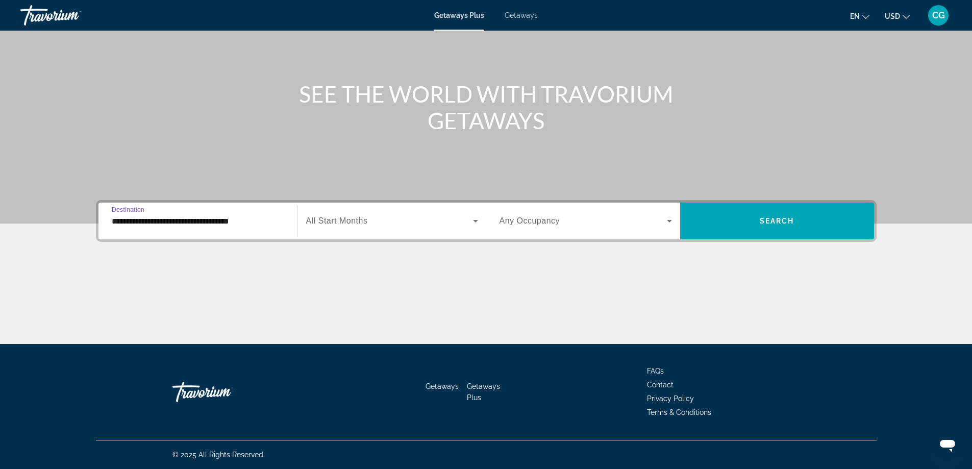
click at [667, 218] on icon "Search widget" at bounding box center [669, 221] width 12 height 12
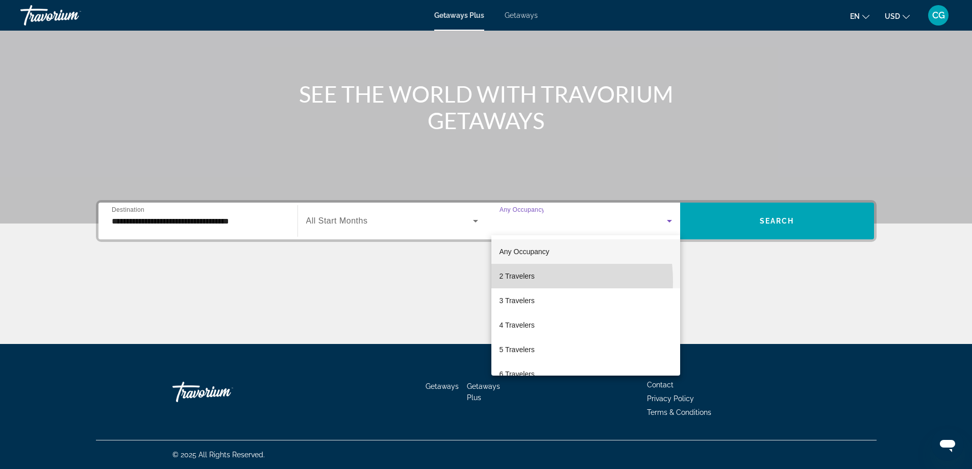
click at [505, 282] on span "2 Travelers" at bounding box center [516, 276] width 35 height 12
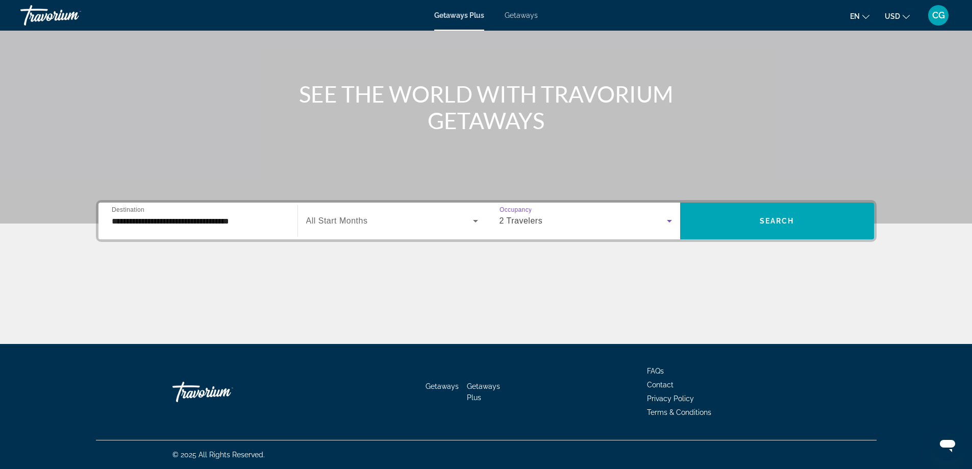
click at [477, 222] on icon "Search widget" at bounding box center [475, 221] width 12 height 12
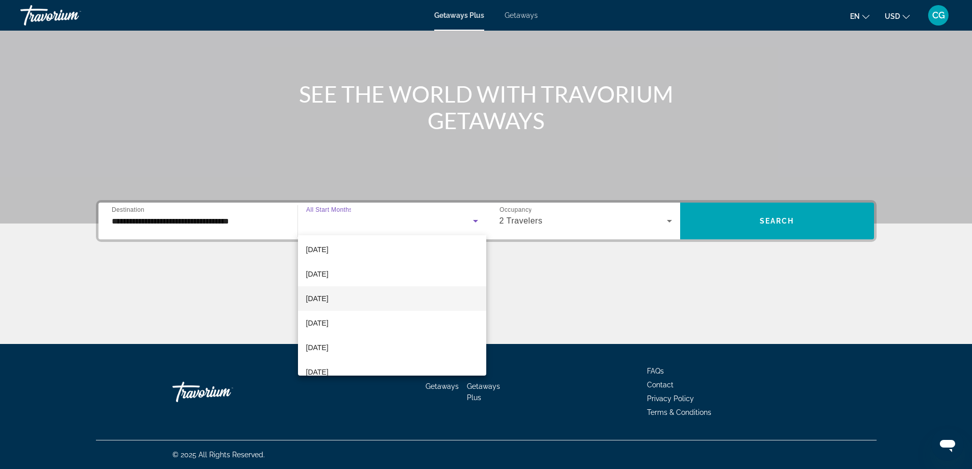
scroll to position [0, 0]
click at [325, 302] on span "October 2025" at bounding box center [317, 300] width 22 height 12
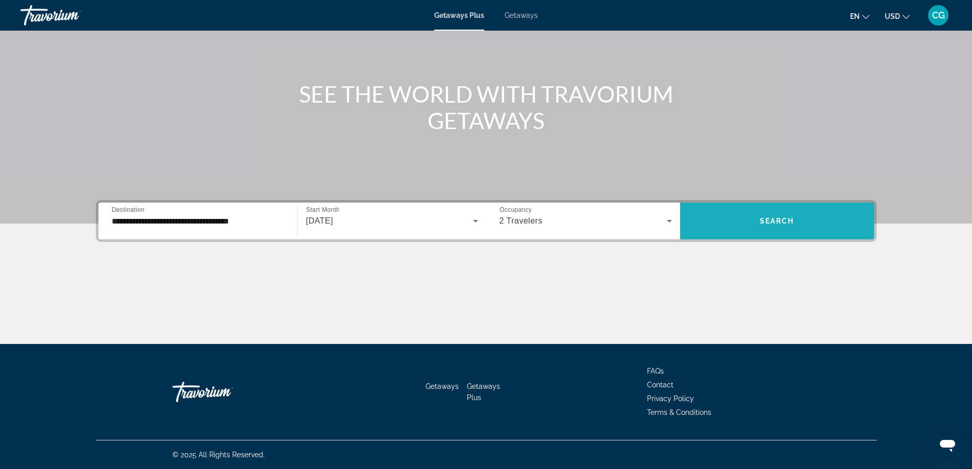
drag, startPoint x: 777, startPoint y: 229, endPoint x: 763, endPoint y: 247, distance: 24.0
click at [773, 241] on div "**********" at bounding box center [486, 221] width 780 height 42
click at [765, 226] on span "Search widget" at bounding box center [777, 221] width 194 height 24
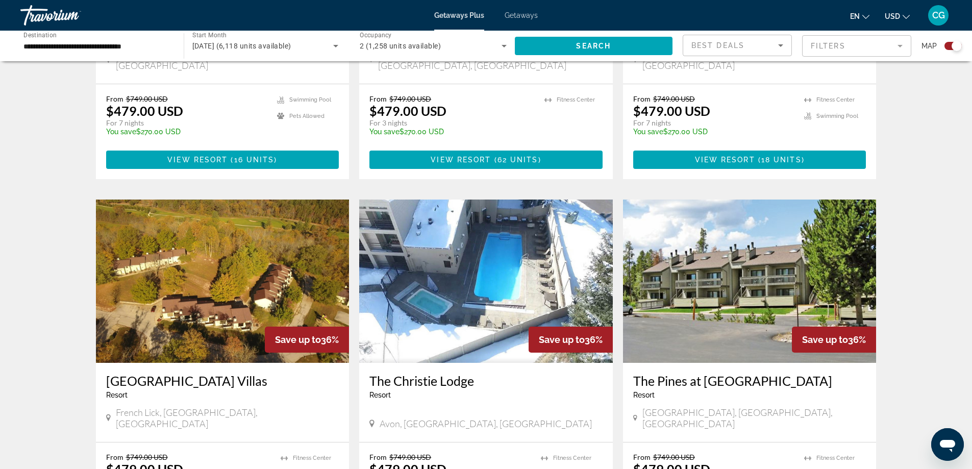
scroll to position [880, 0]
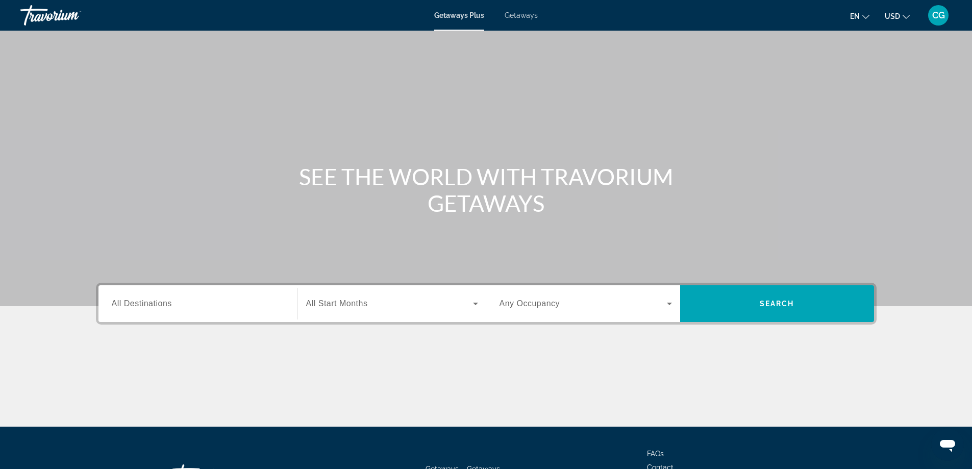
click at [522, 16] on span "Getaways" at bounding box center [520, 15] width 33 height 8
click at [161, 305] on span "All Destinations" at bounding box center [142, 303] width 60 height 9
click at [161, 305] on input "Destination All Destinations" at bounding box center [198, 304] width 172 height 12
